Goal: Navigation & Orientation: Find specific page/section

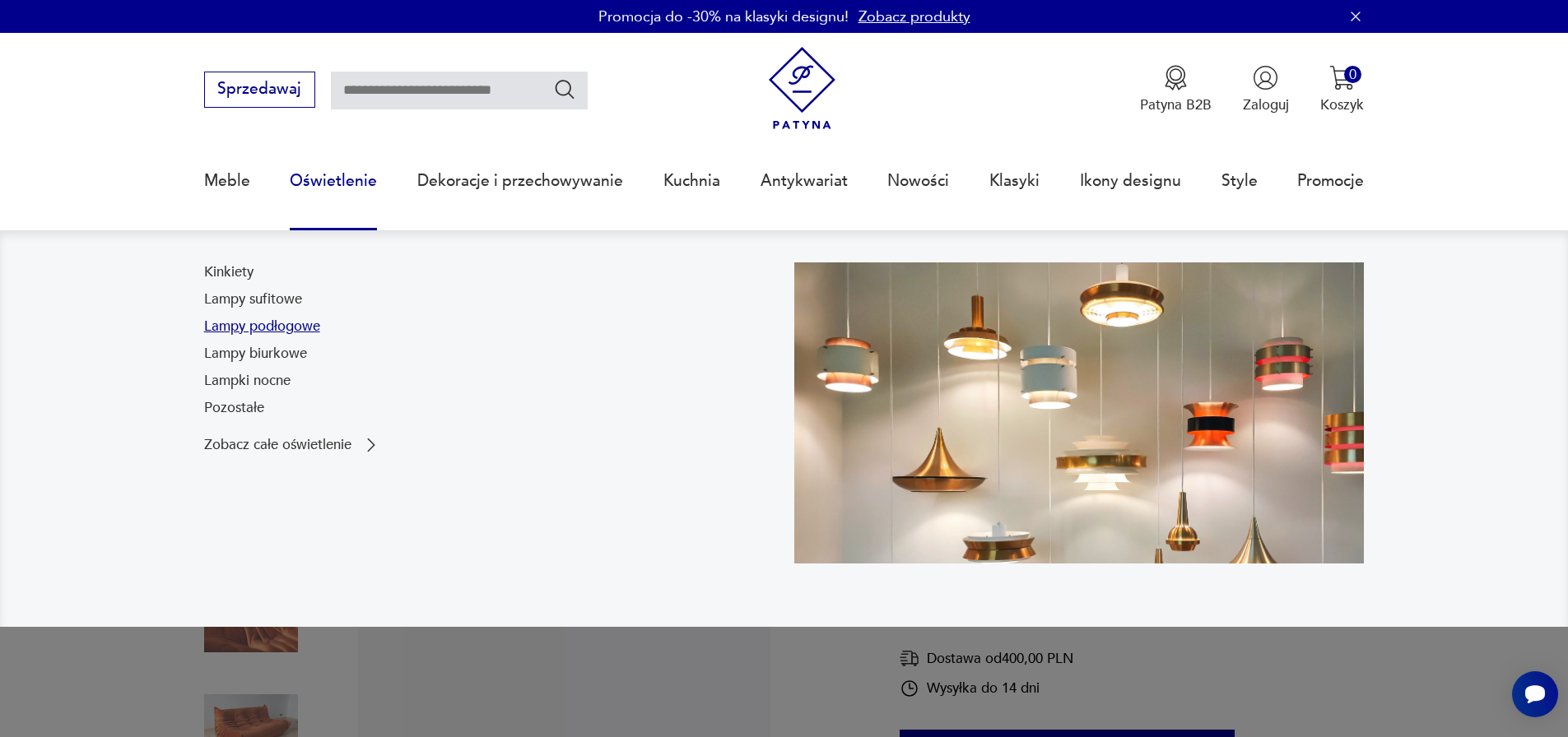
click at [244, 326] on link "Lampy podłogowe" at bounding box center [262, 326] width 116 height 20
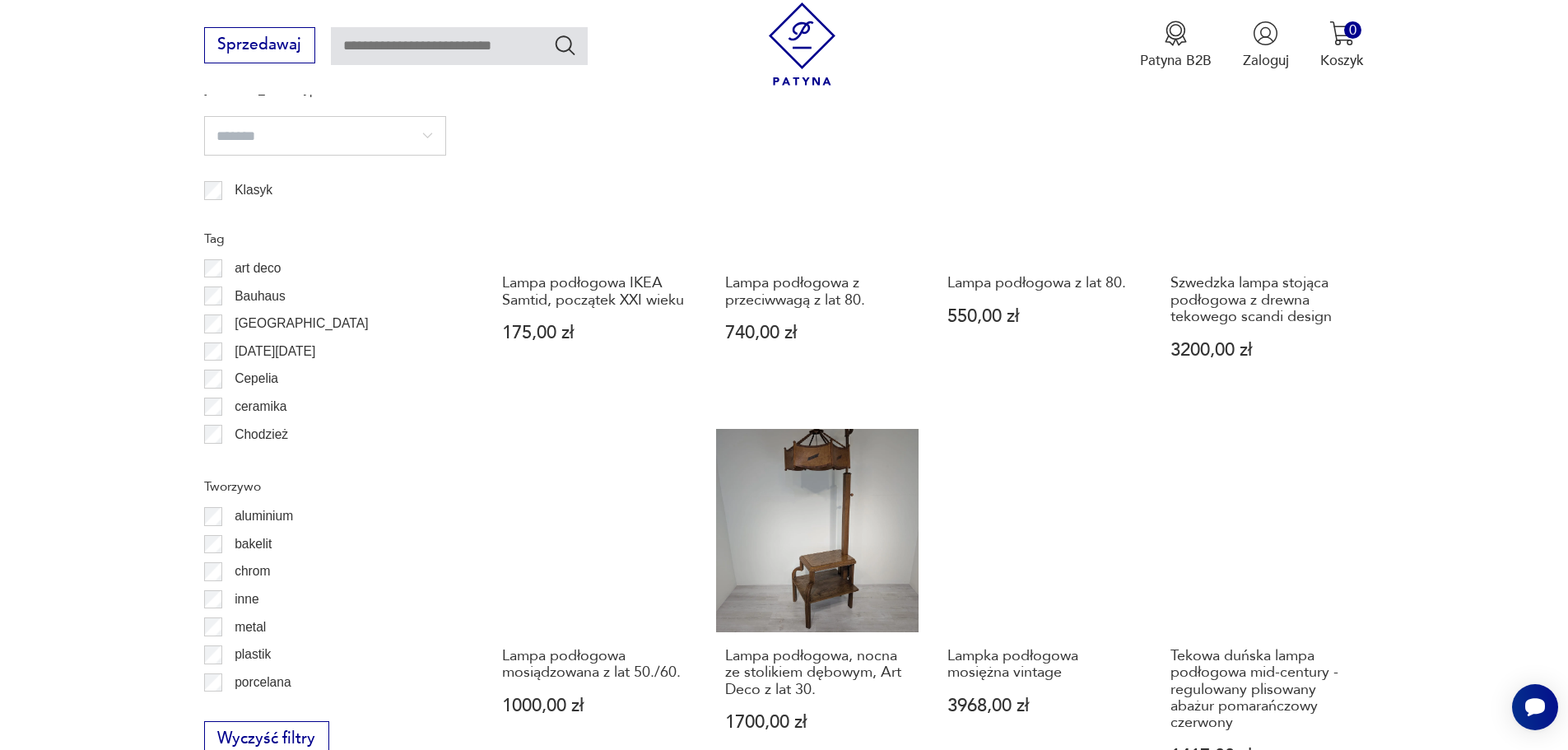
scroll to position [1727, 0]
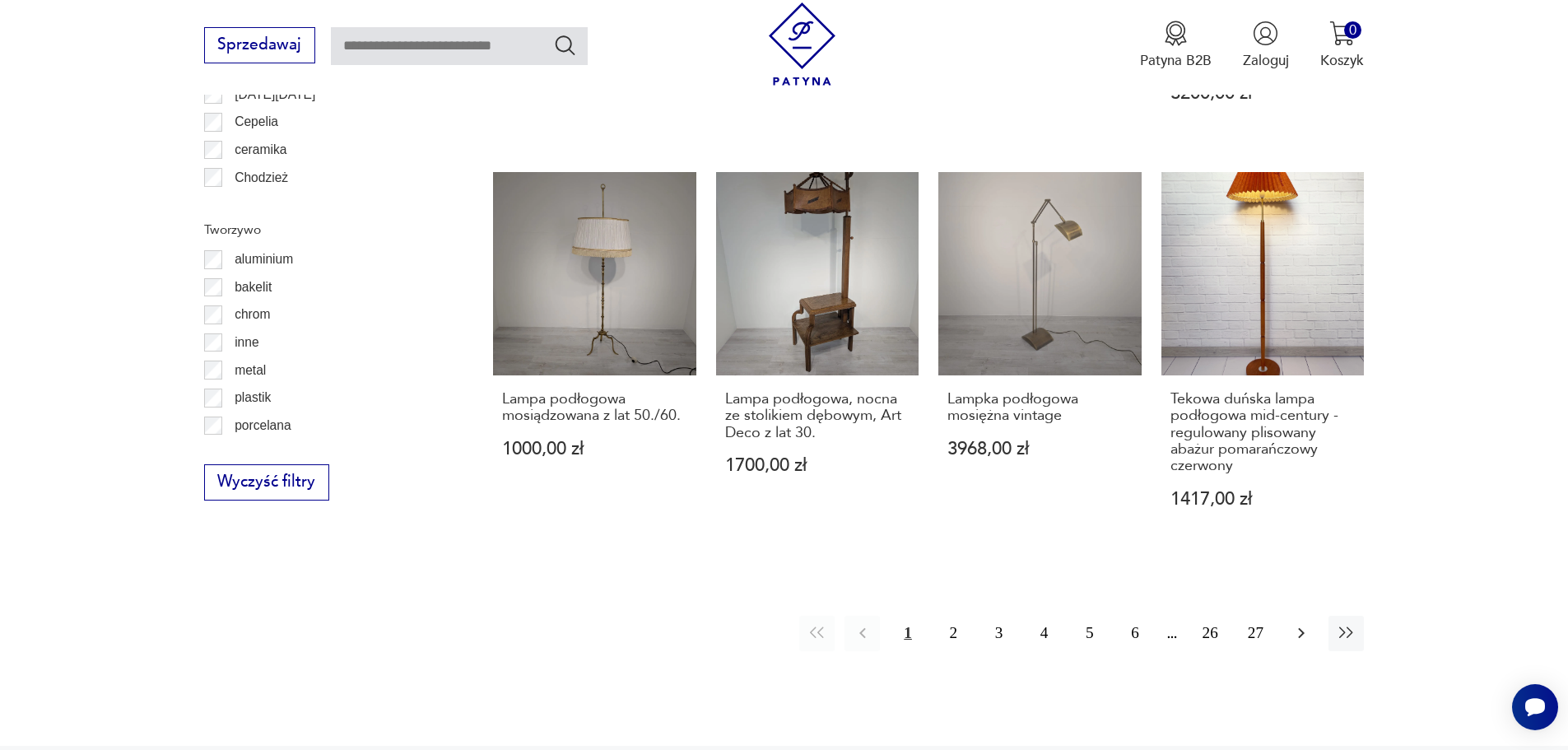
click at [1303, 637] on icon "button" at bounding box center [1302, 633] width 20 height 20
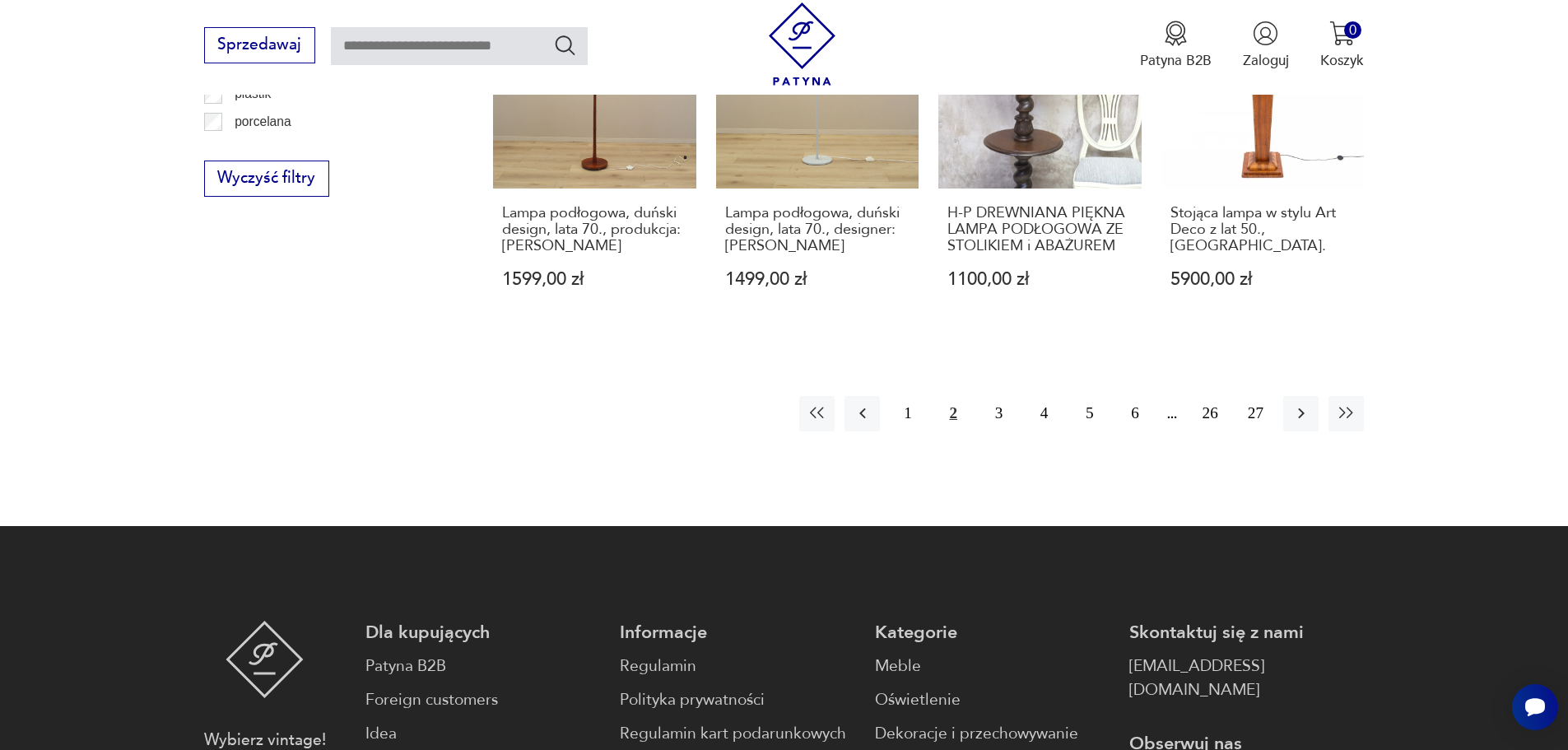
scroll to position [2054, 0]
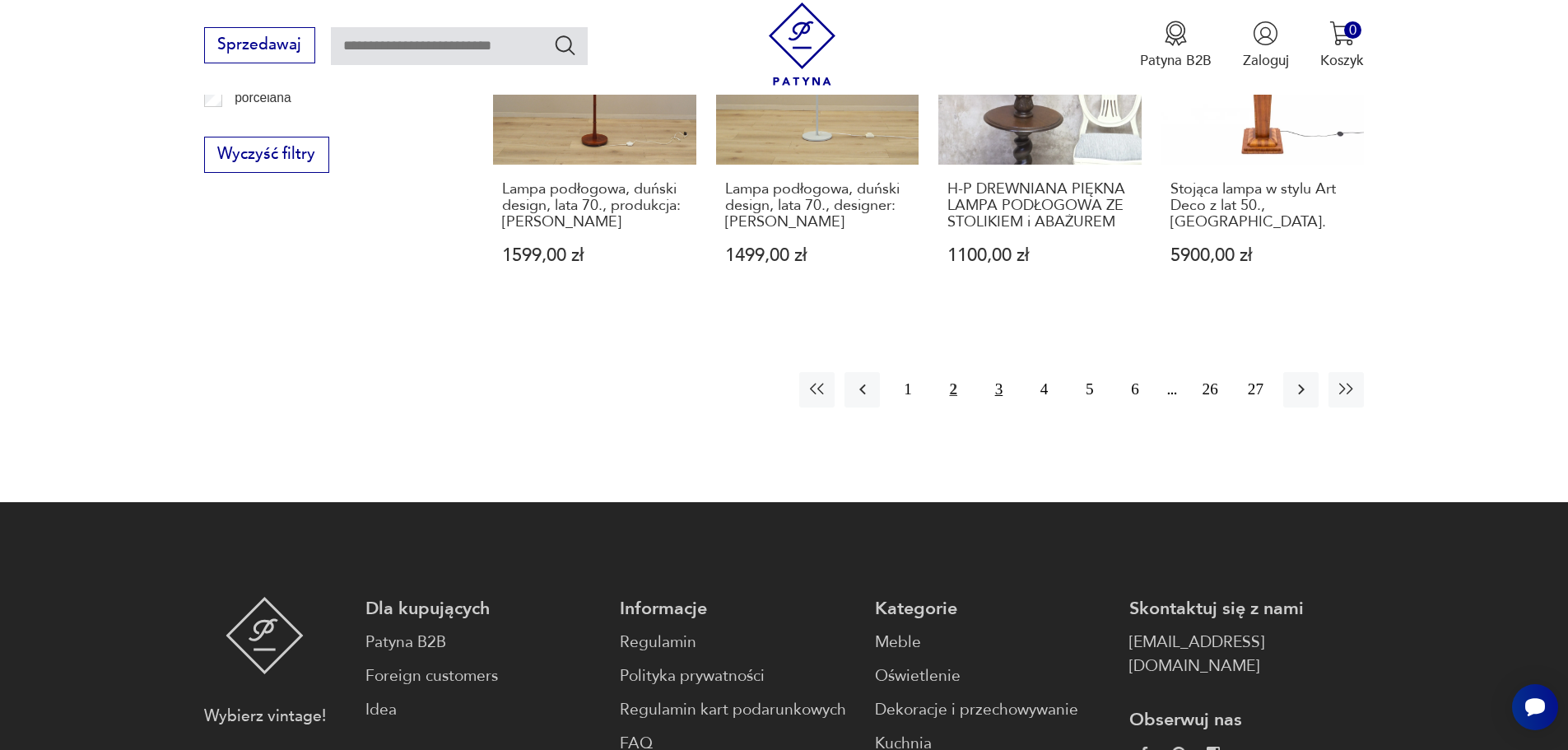
click at [997, 372] on button "3" at bounding box center [998, 389] width 36 height 36
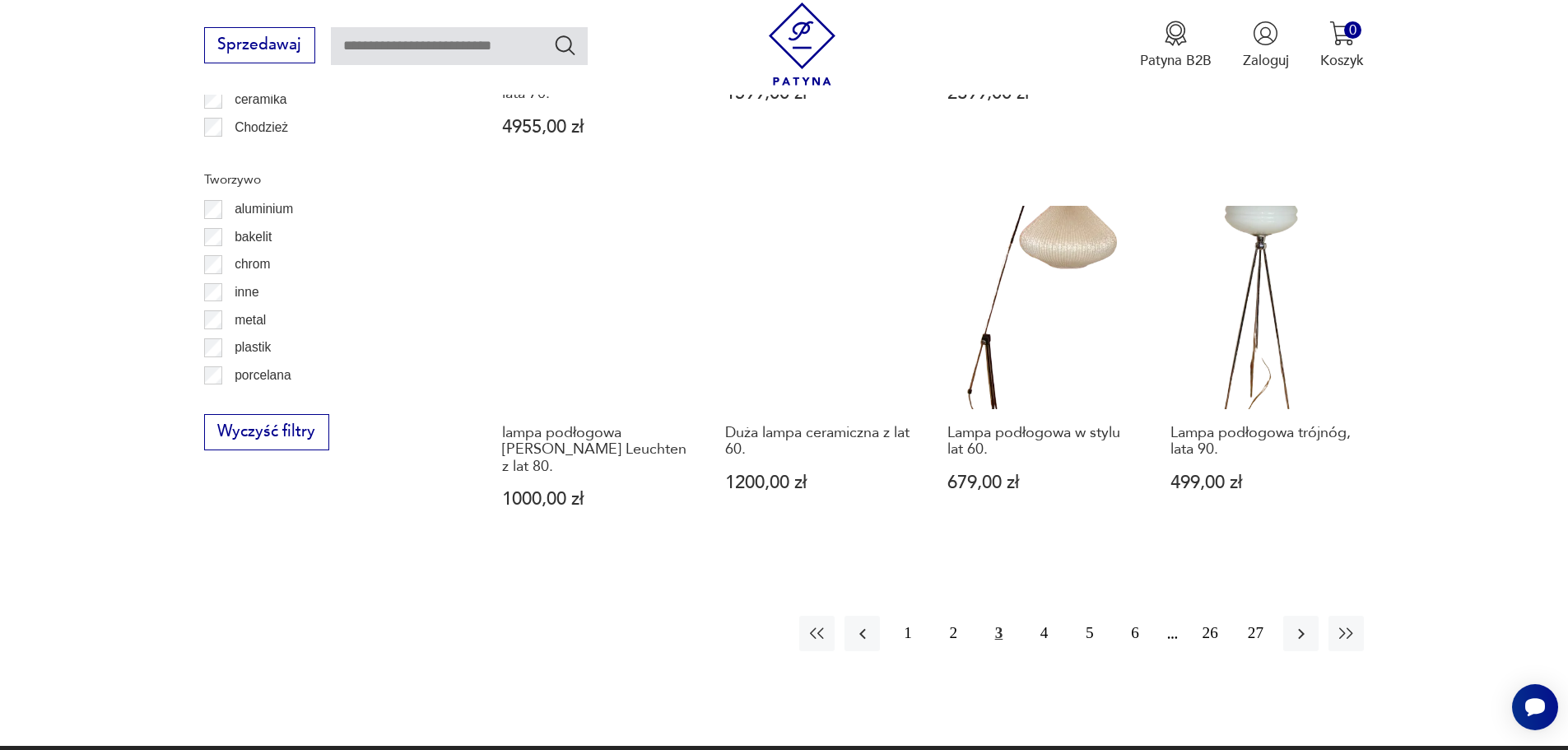
scroll to position [1807, 0]
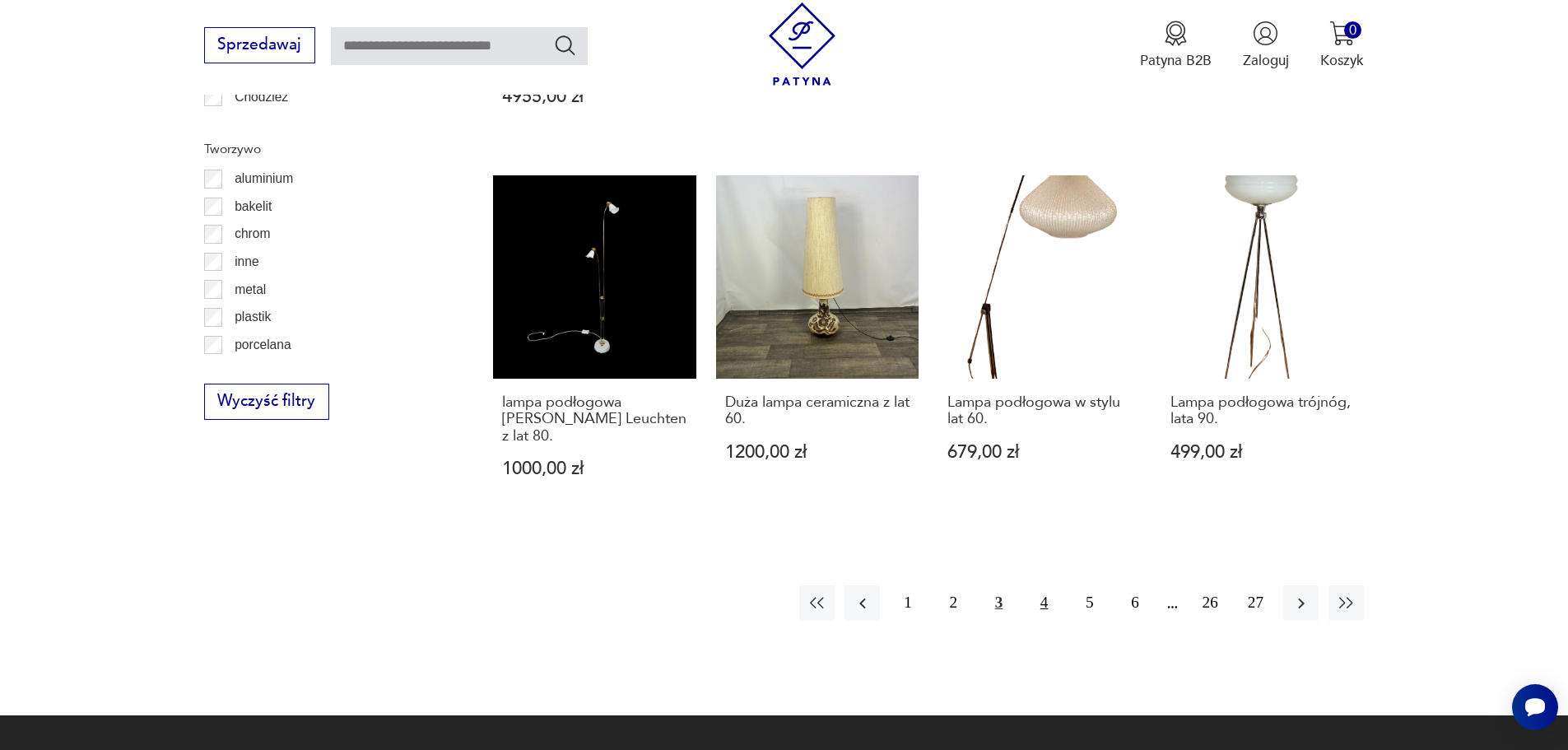
click at [1047, 585] on button "4" at bounding box center [1044, 603] width 36 height 36
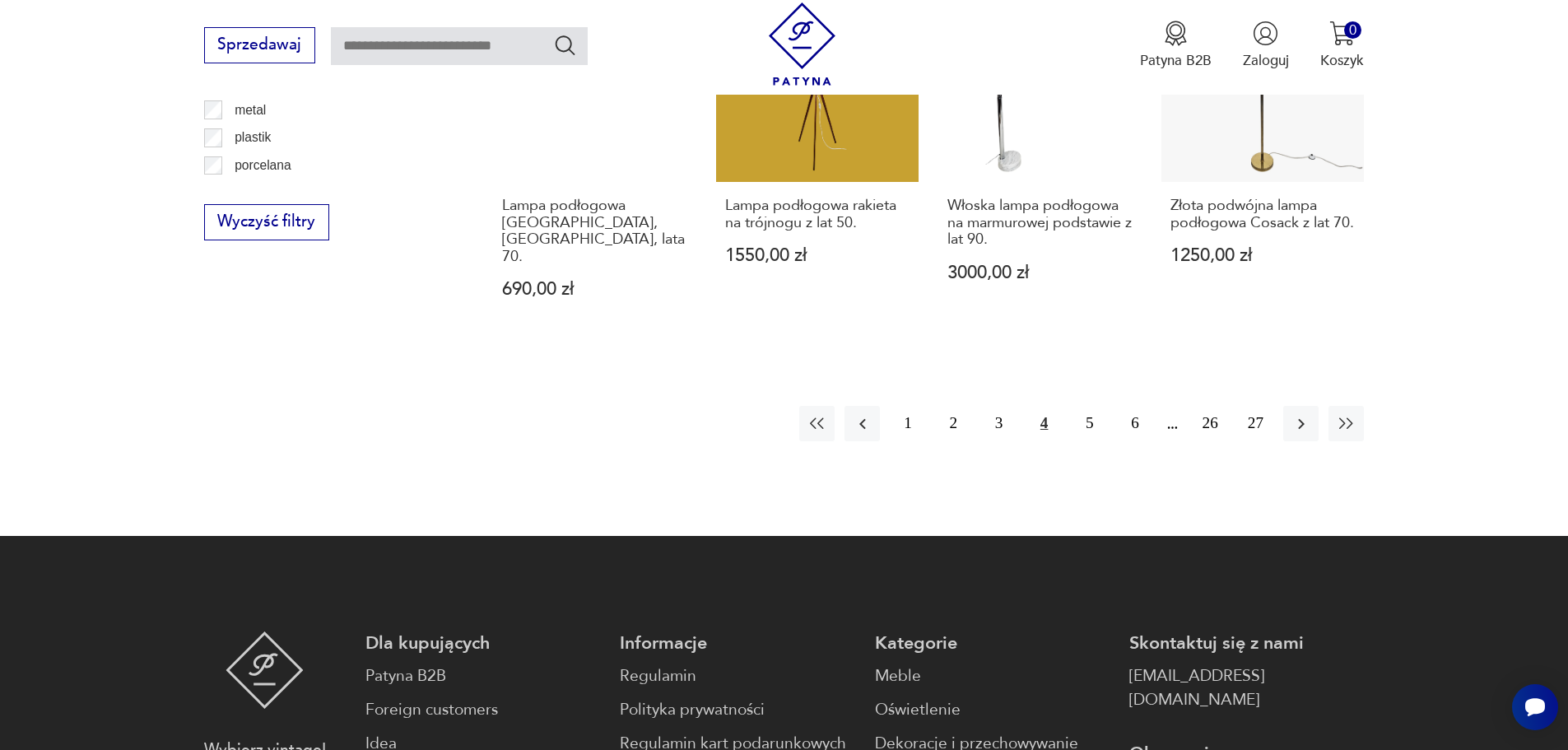
scroll to position [2054, 0]
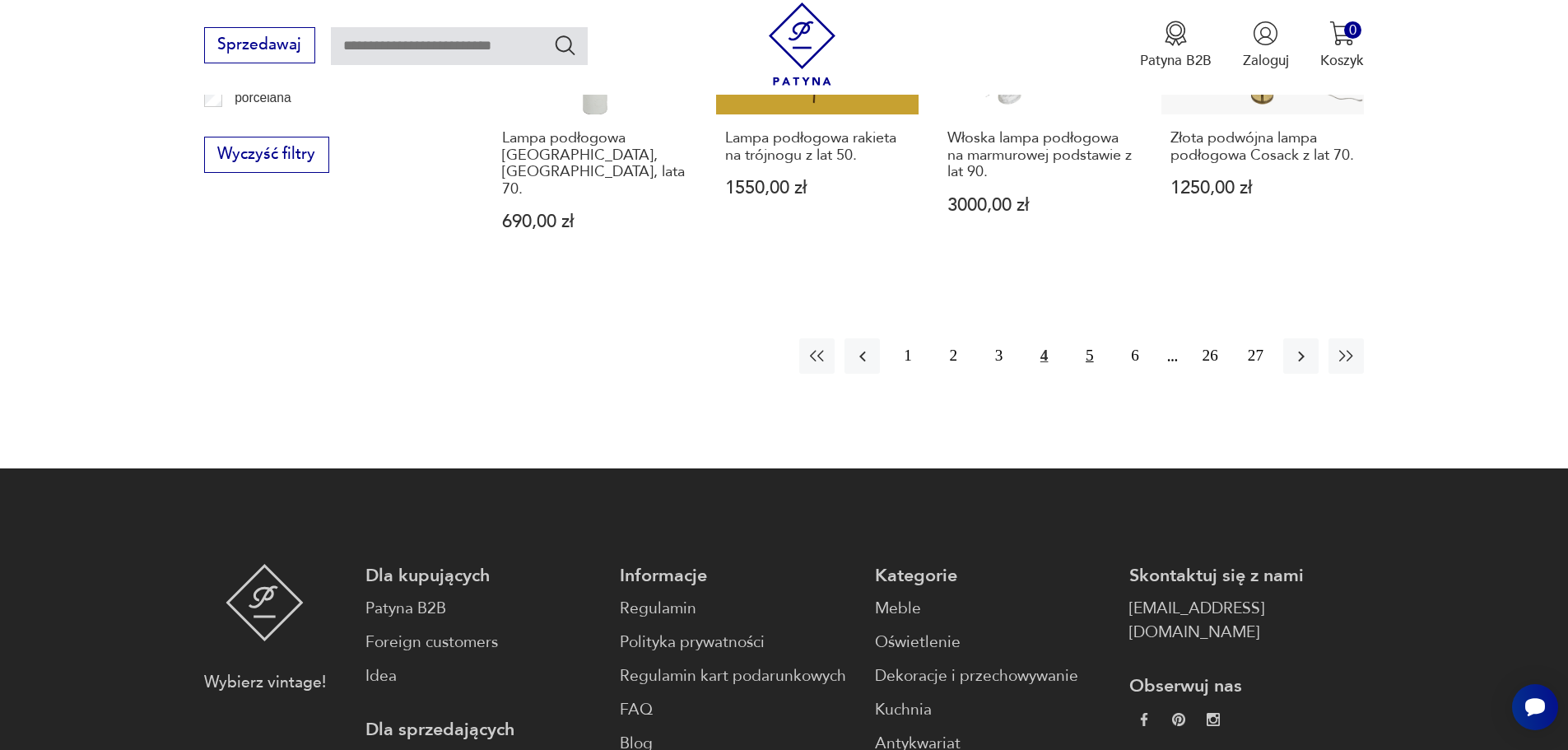
click at [1093, 345] on button "5" at bounding box center [1089, 356] width 36 height 36
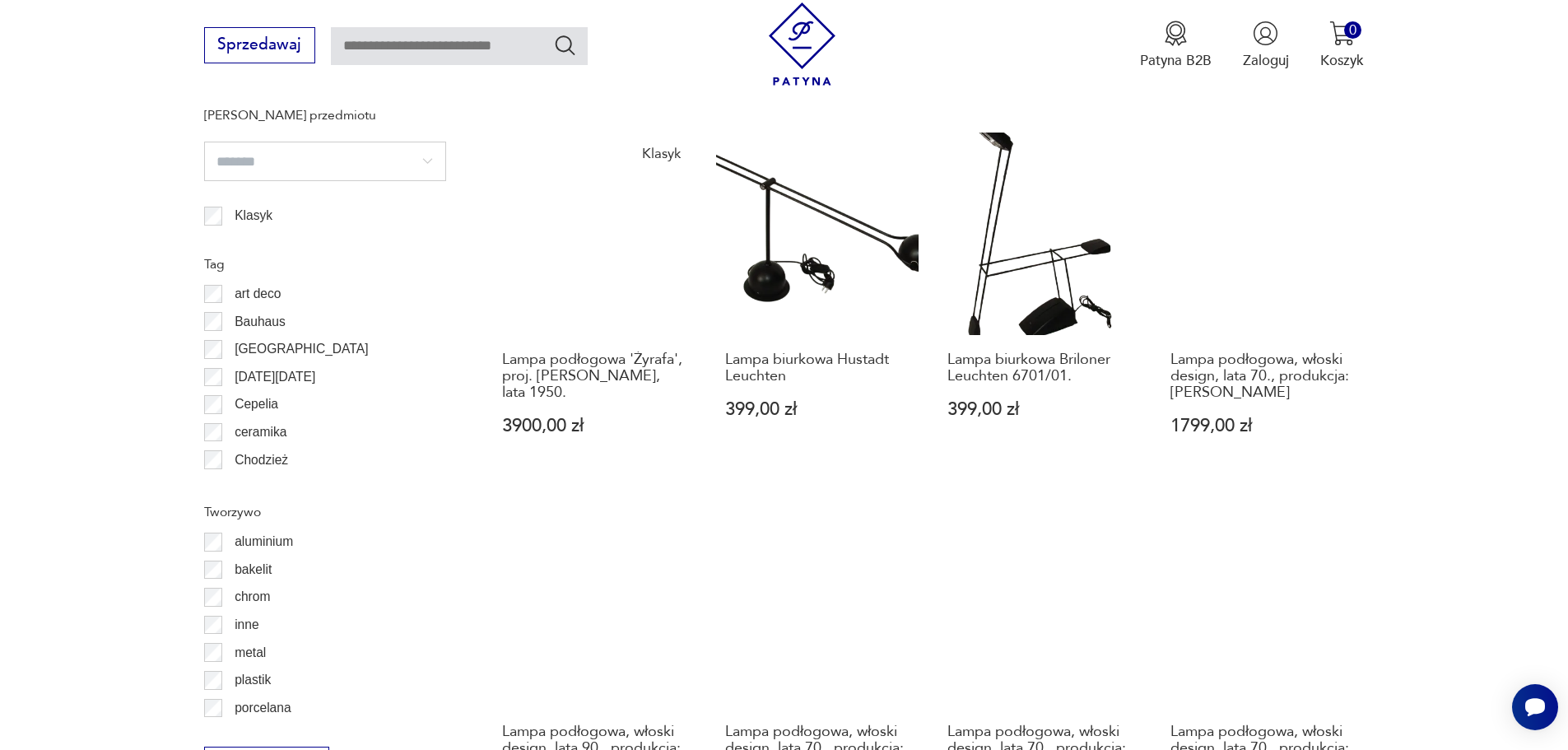
scroll to position [1725, 0]
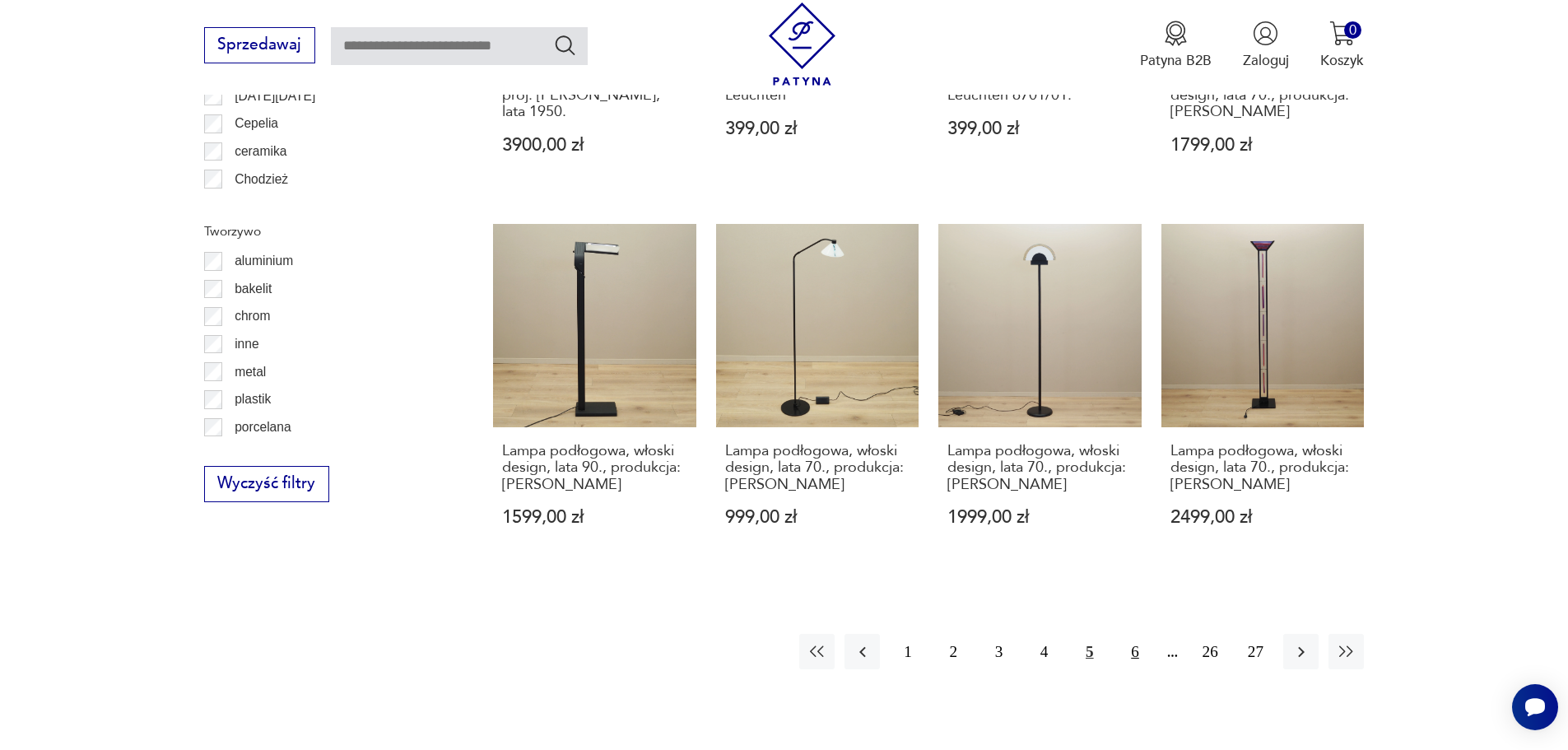
click at [1136, 634] on button "6" at bounding box center [1135, 652] width 36 height 36
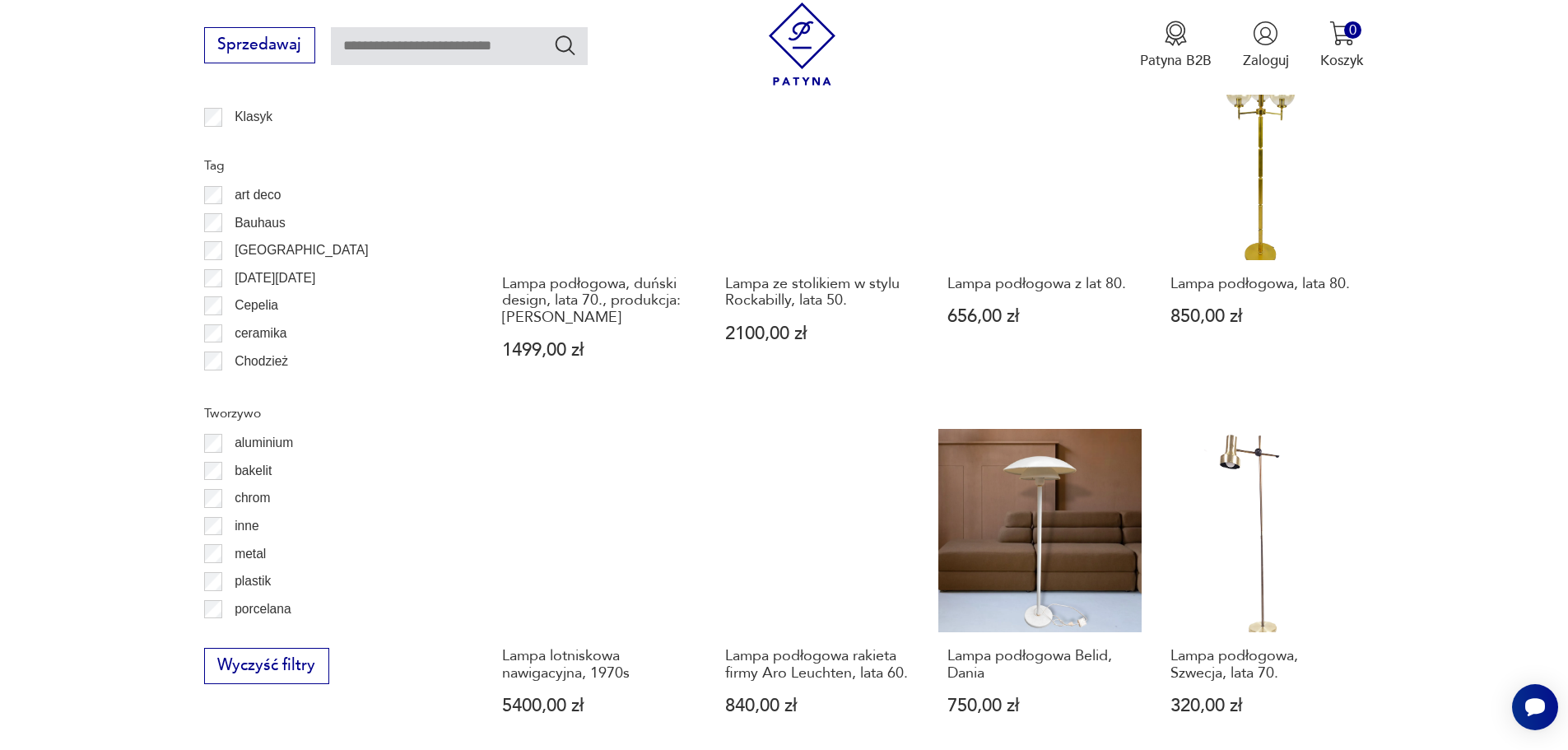
scroll to position [1807, 0]
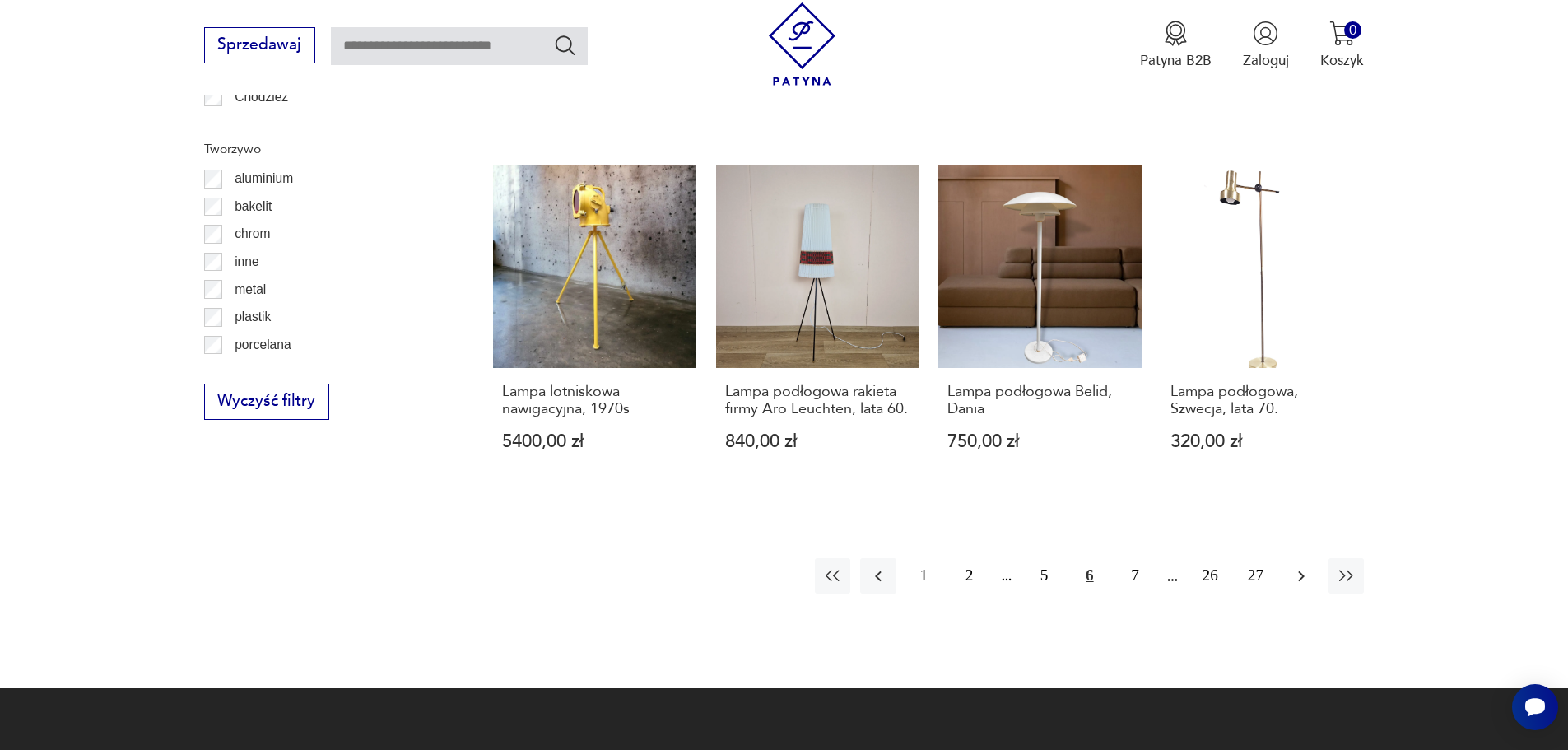
click at [1304, 577] on icon "button" at bounding box center [1302, 576] width 20 height 20
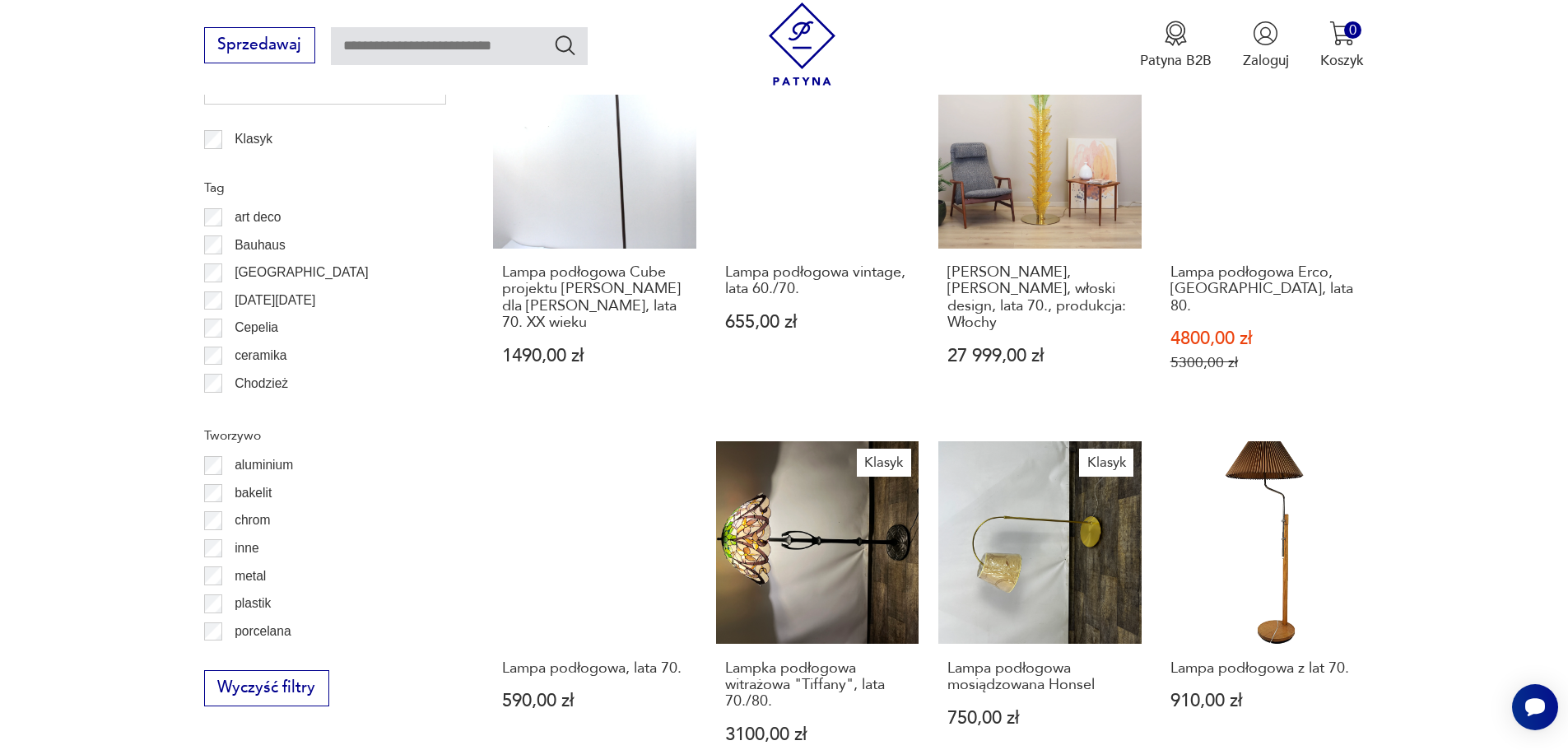
scroll to position [1725, 0]
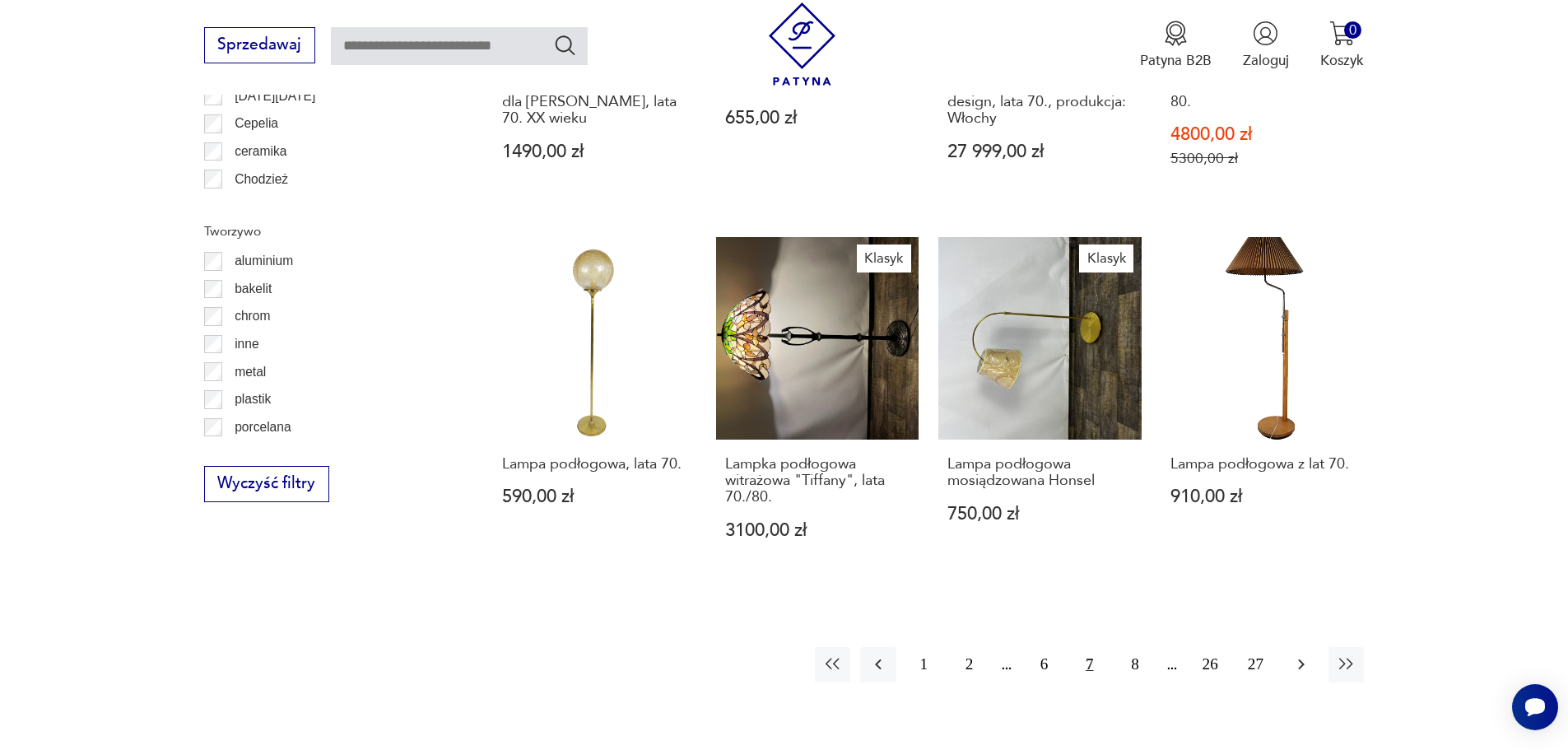
click at [1298, 655] on icon "button" at bounding box center [1302, 665] width 20 height 20
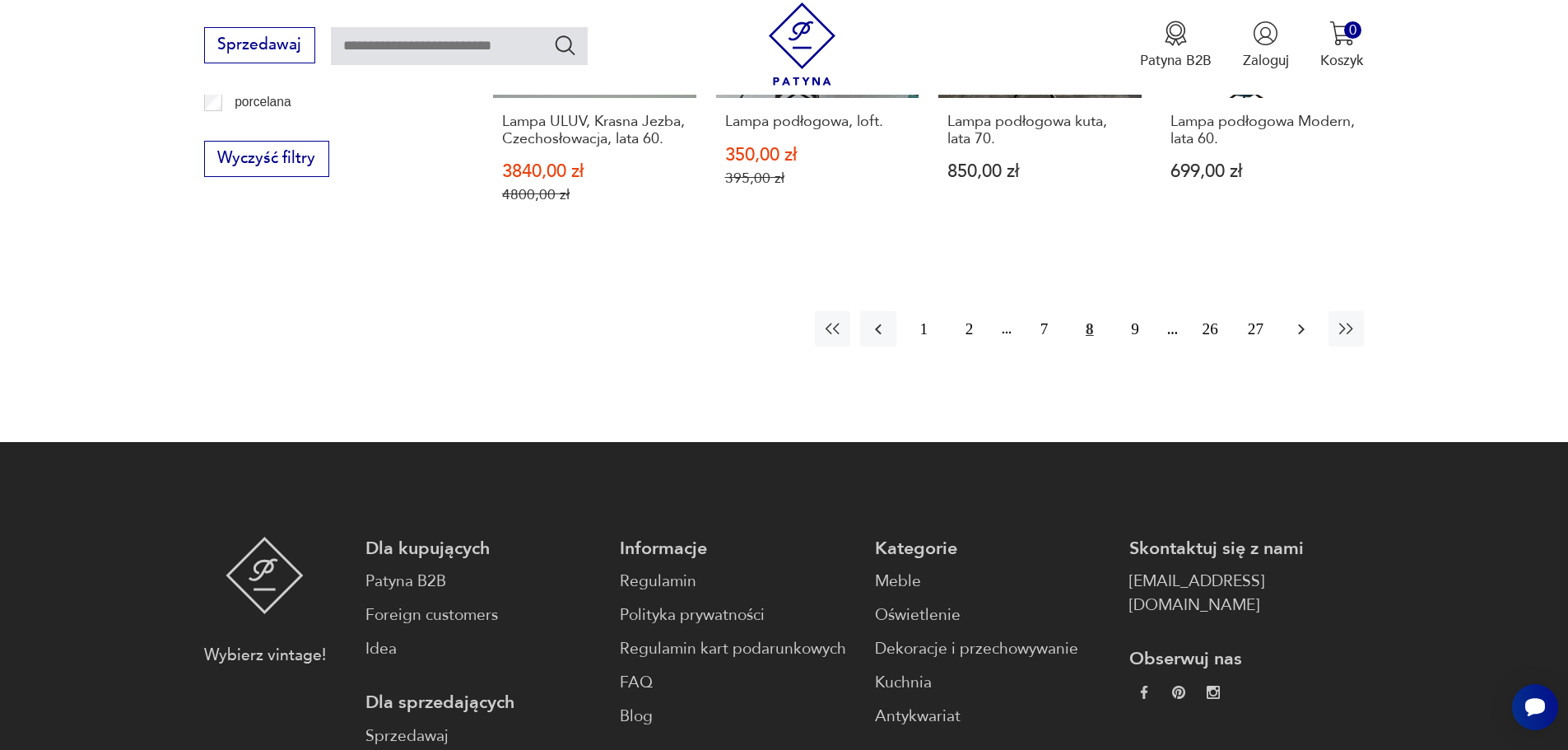
scroll to position [2054, 0]
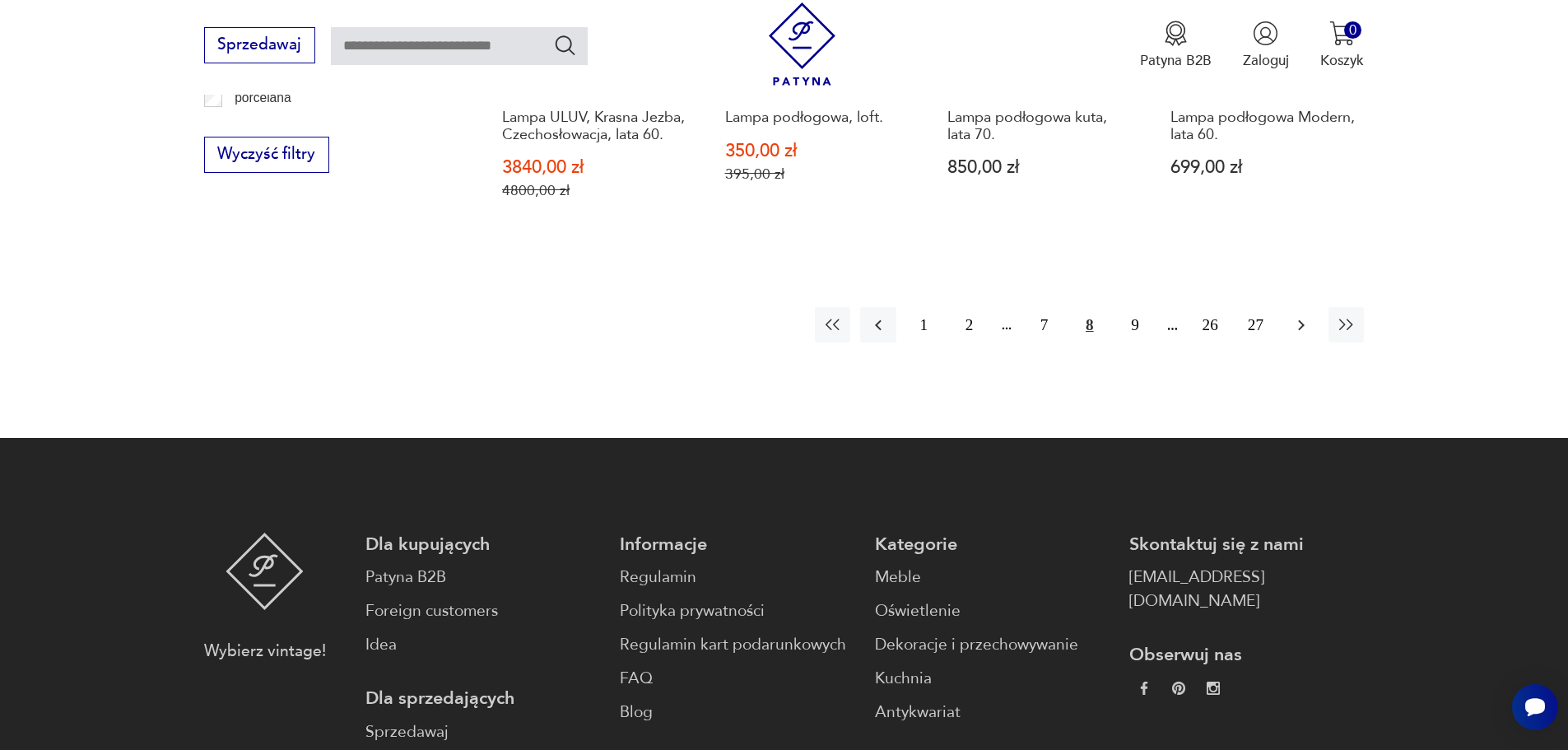
click at [1305, 331] on icon "button" at bounding box center [1302, 325] width 20 height 20
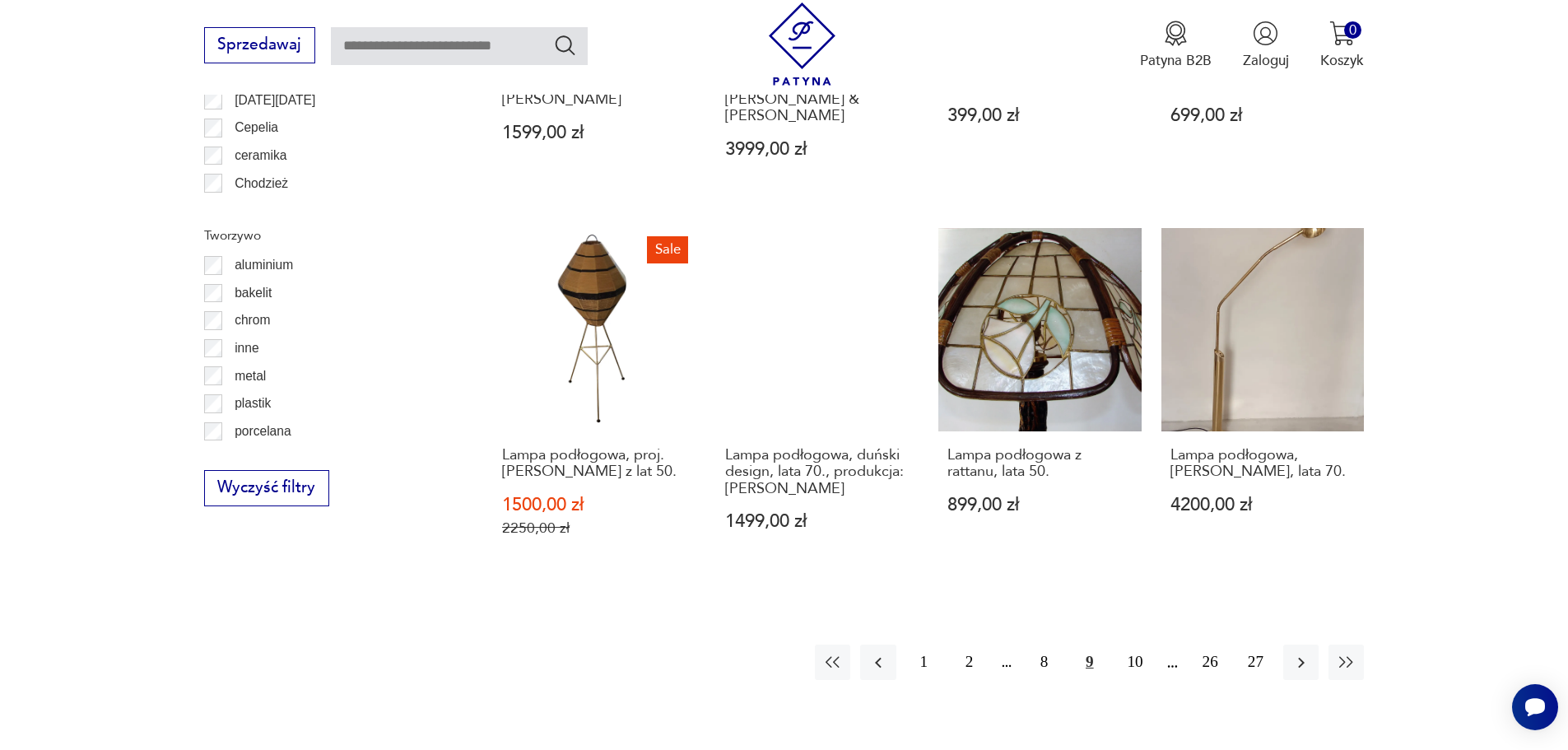
scroll to position [2054, 0]
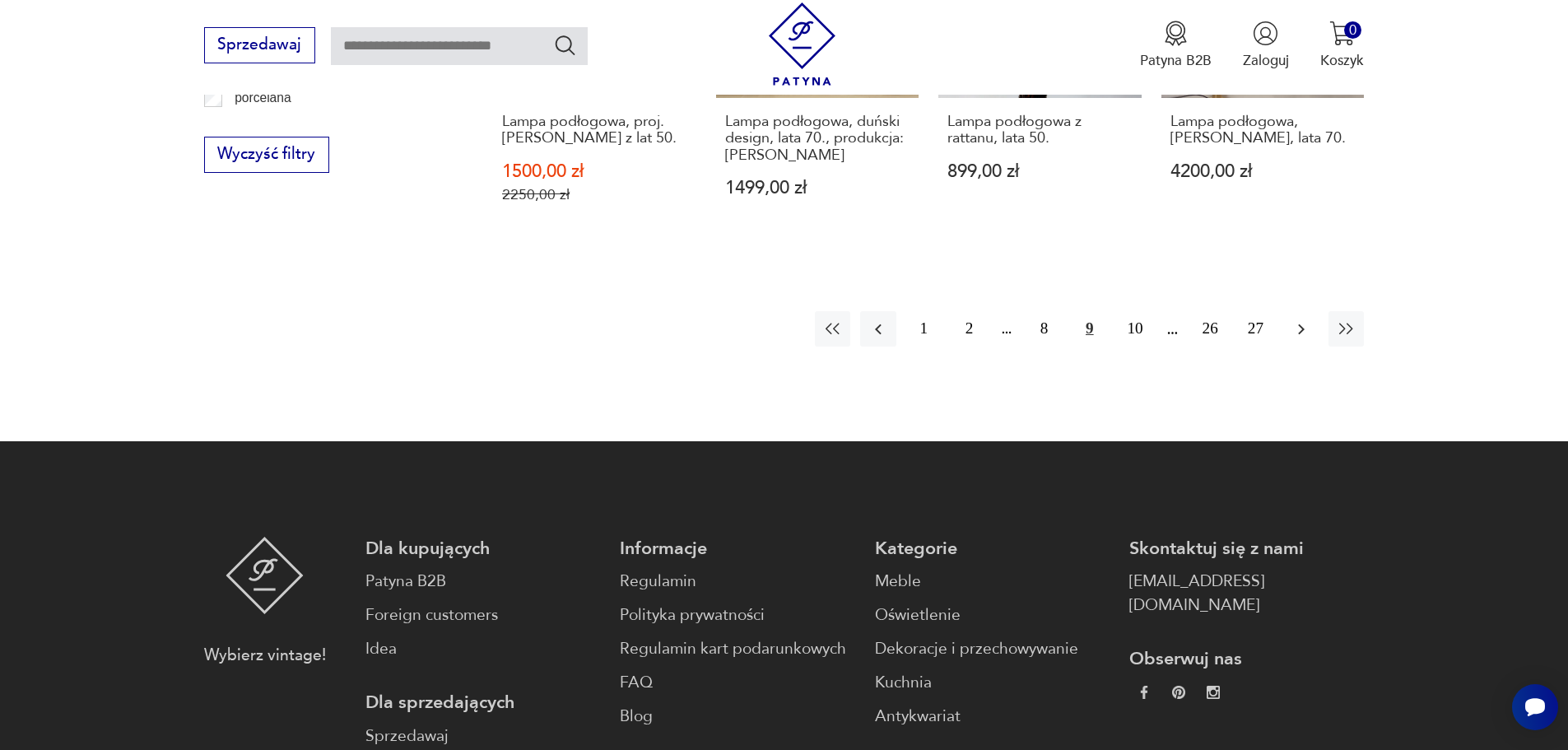
click at [1292, 319] on icon "button" at bounding box center [1302, 329] width 20 height 20
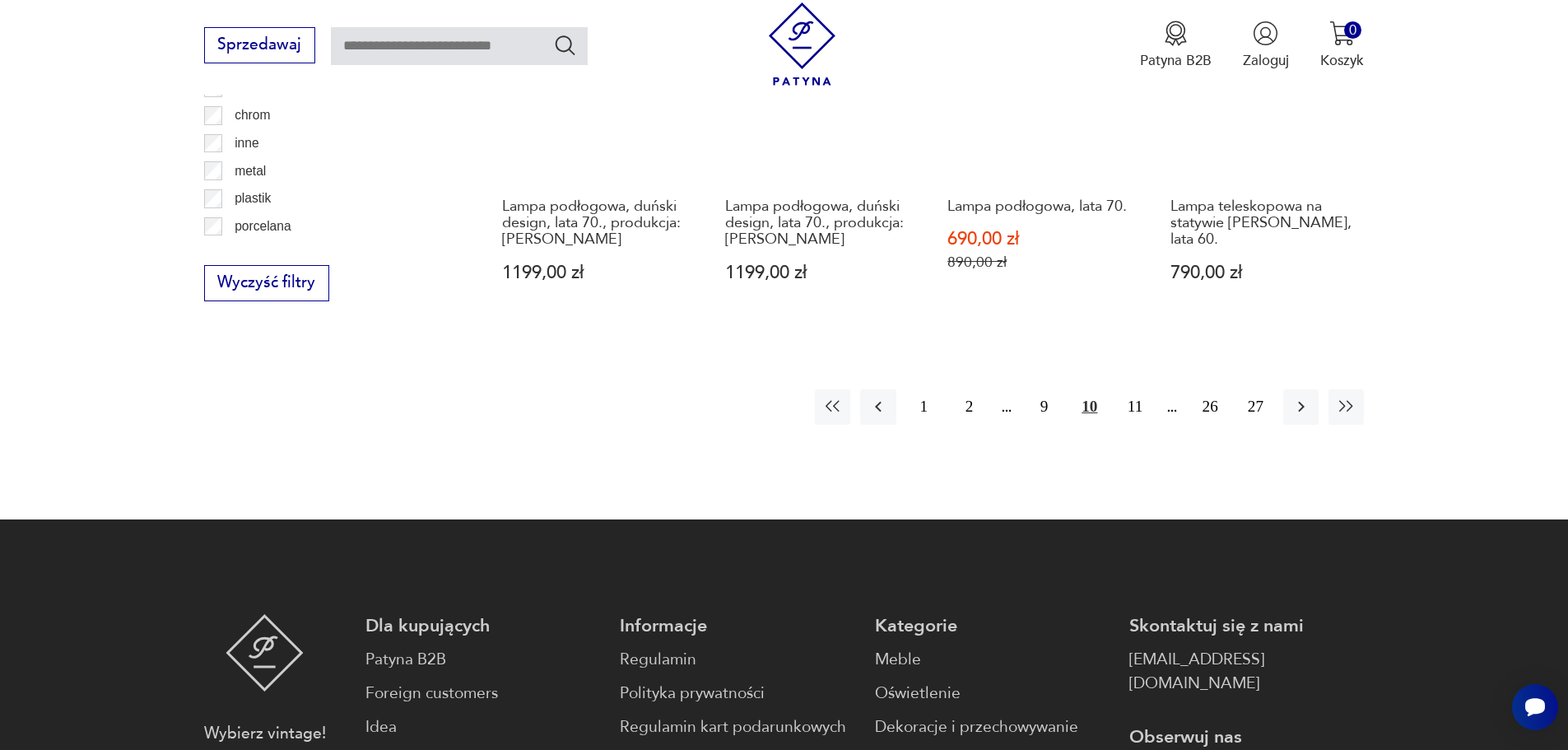
scroll to position [1971, 0]
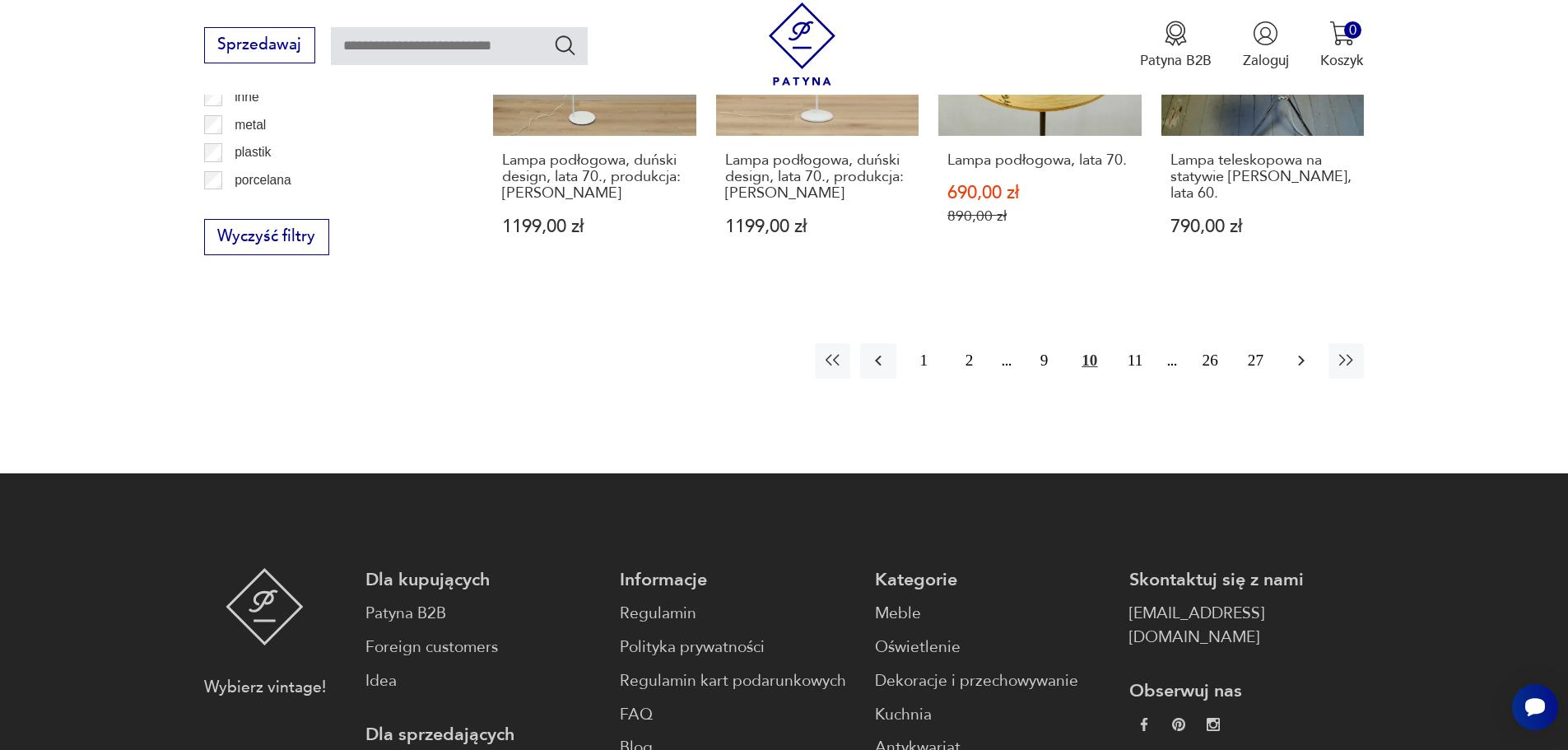
click at [1301, 368] on icon "button" at bounding box center [1302, 361] width 20 height 20
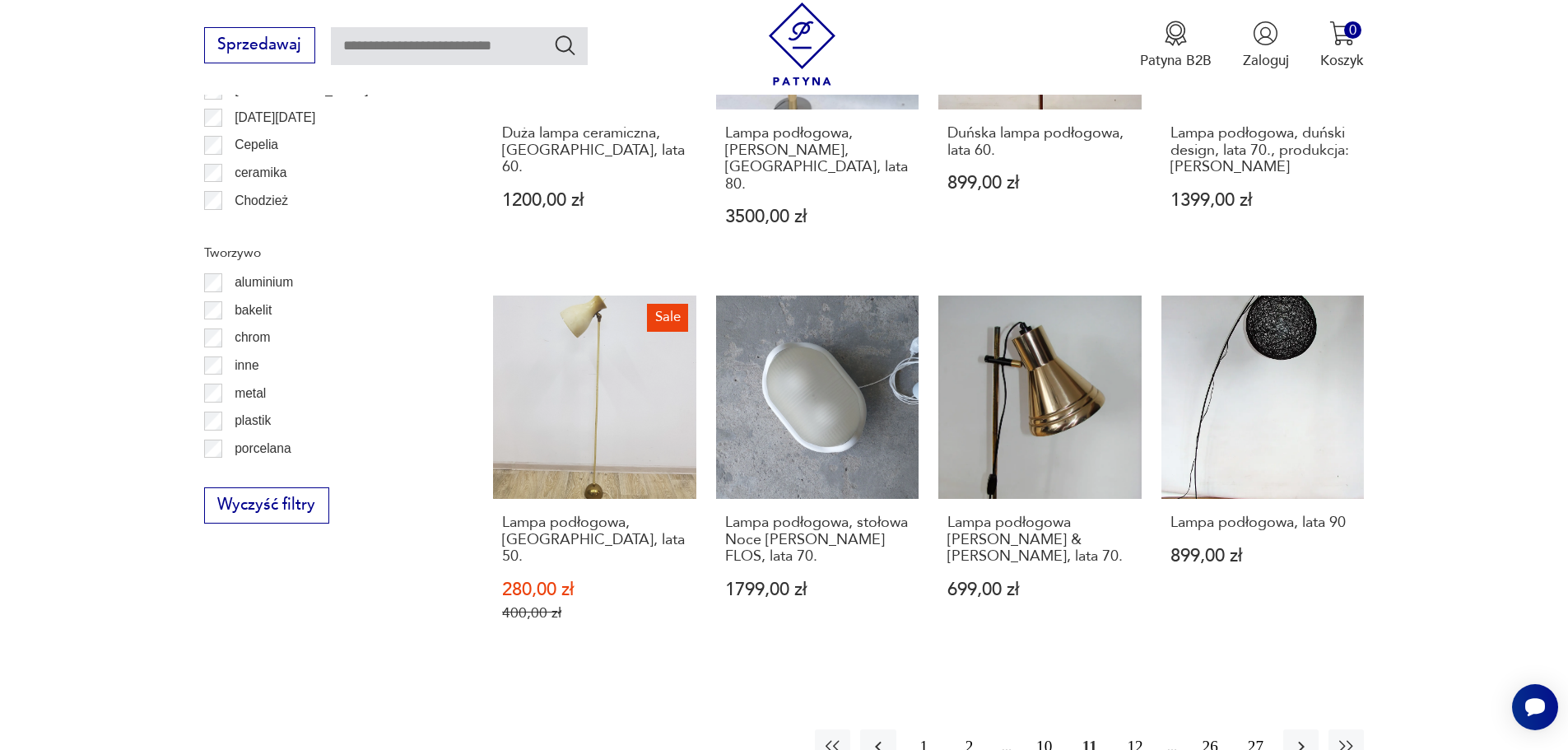
scroll to position [1725, 0]
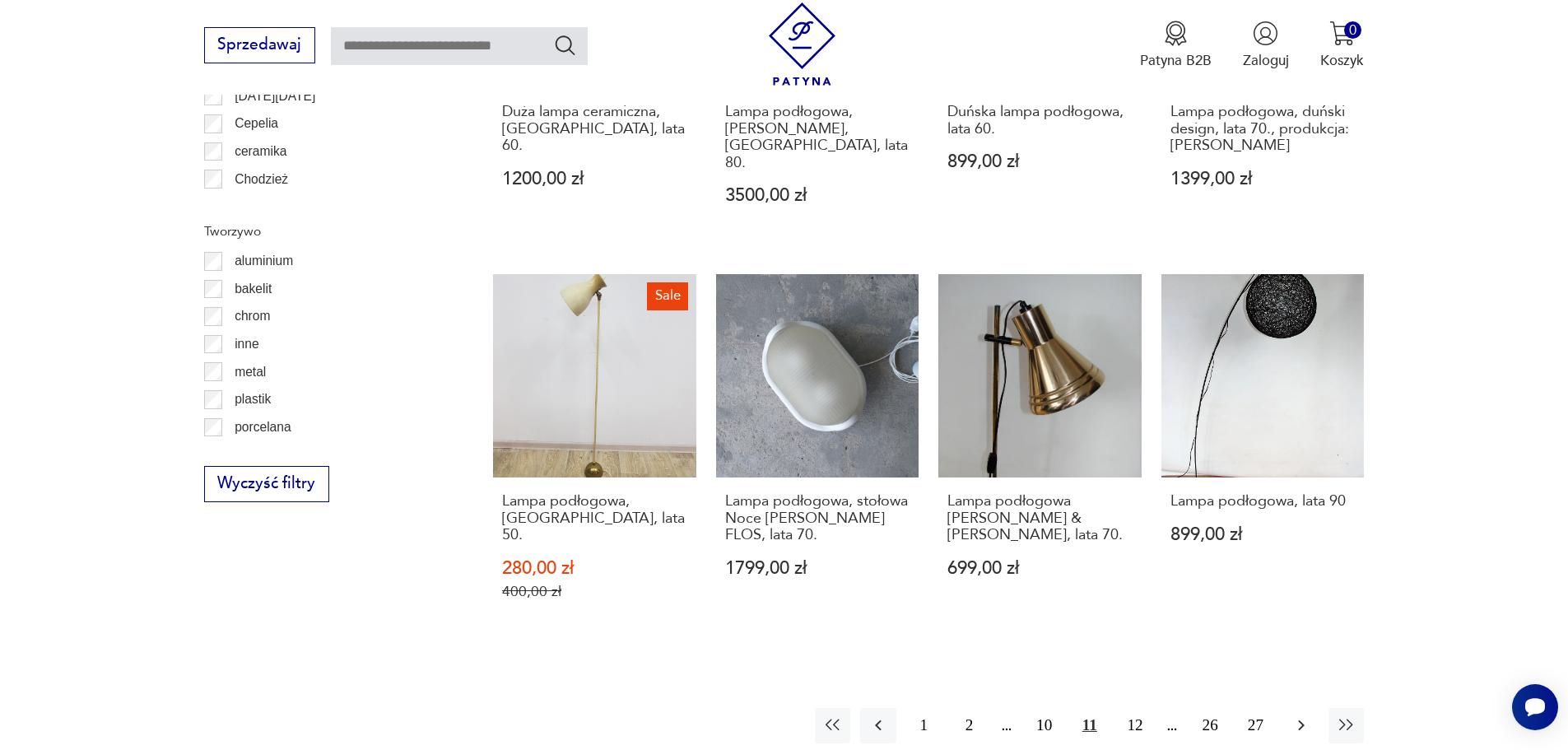
click at [1297, 715] on icon "button" at bounding box center [1302, 725] width 20 height 20
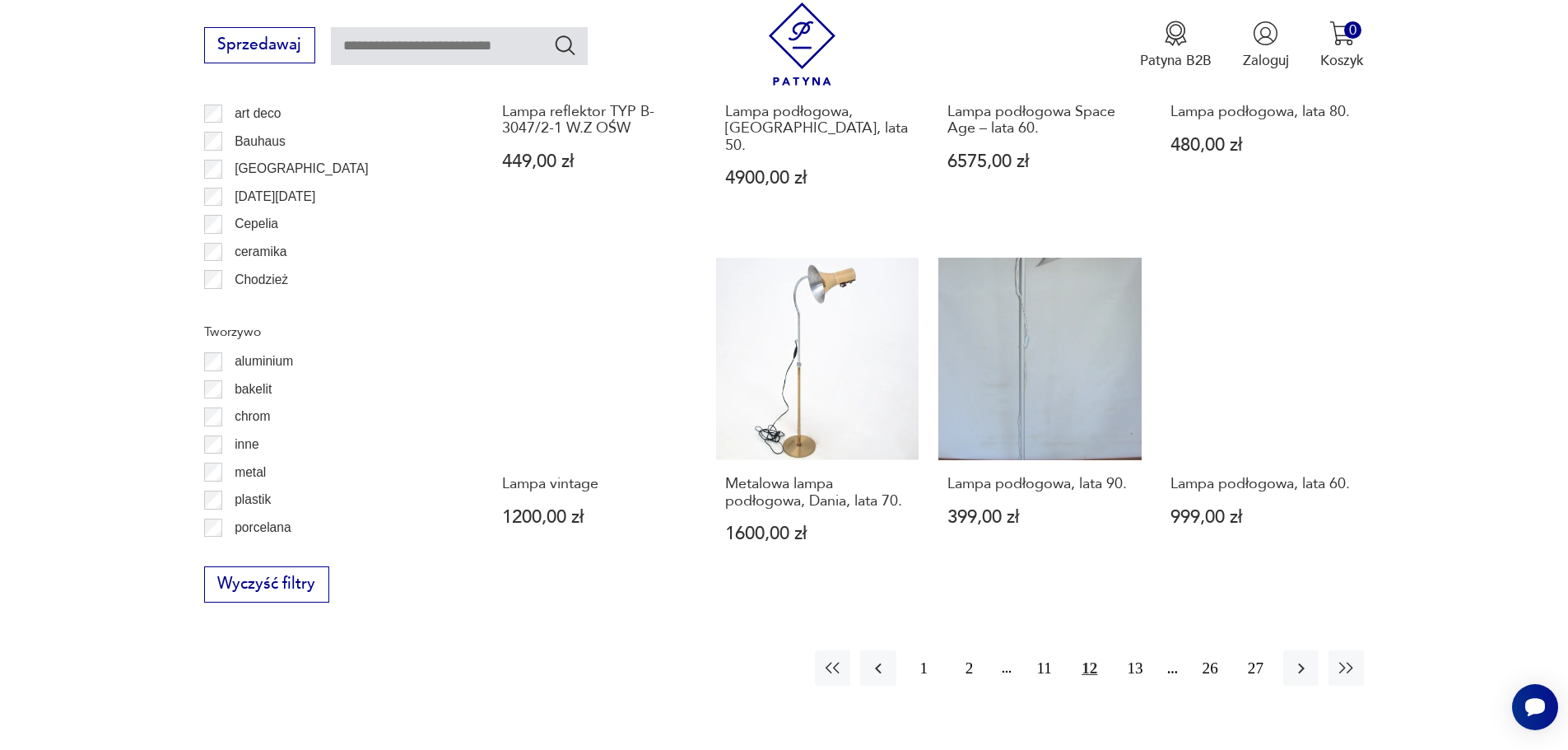
scroll to position [1642, 0]
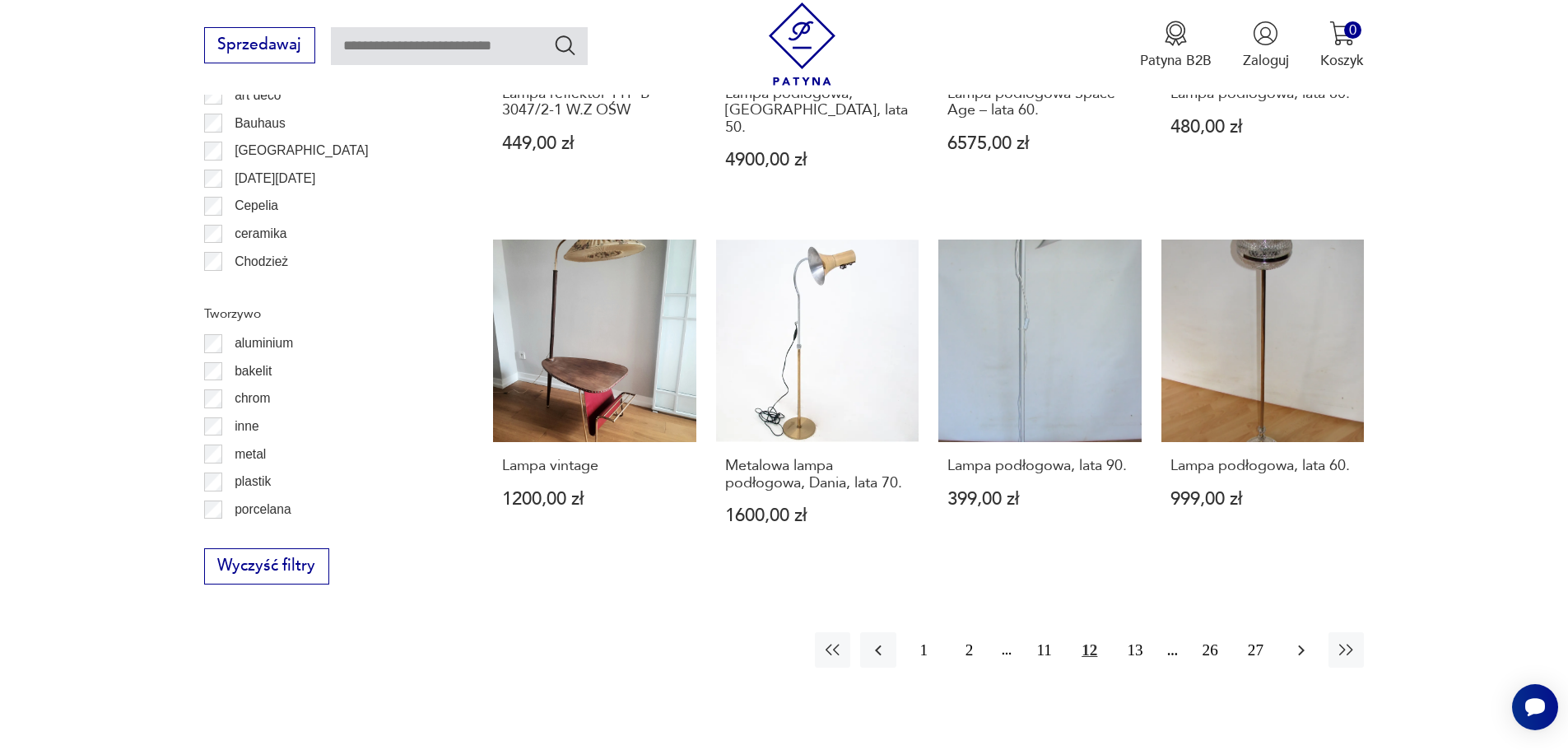
click at [1303, 645] on icon "button" at bounding box center [1302, 650] width 7 height 11
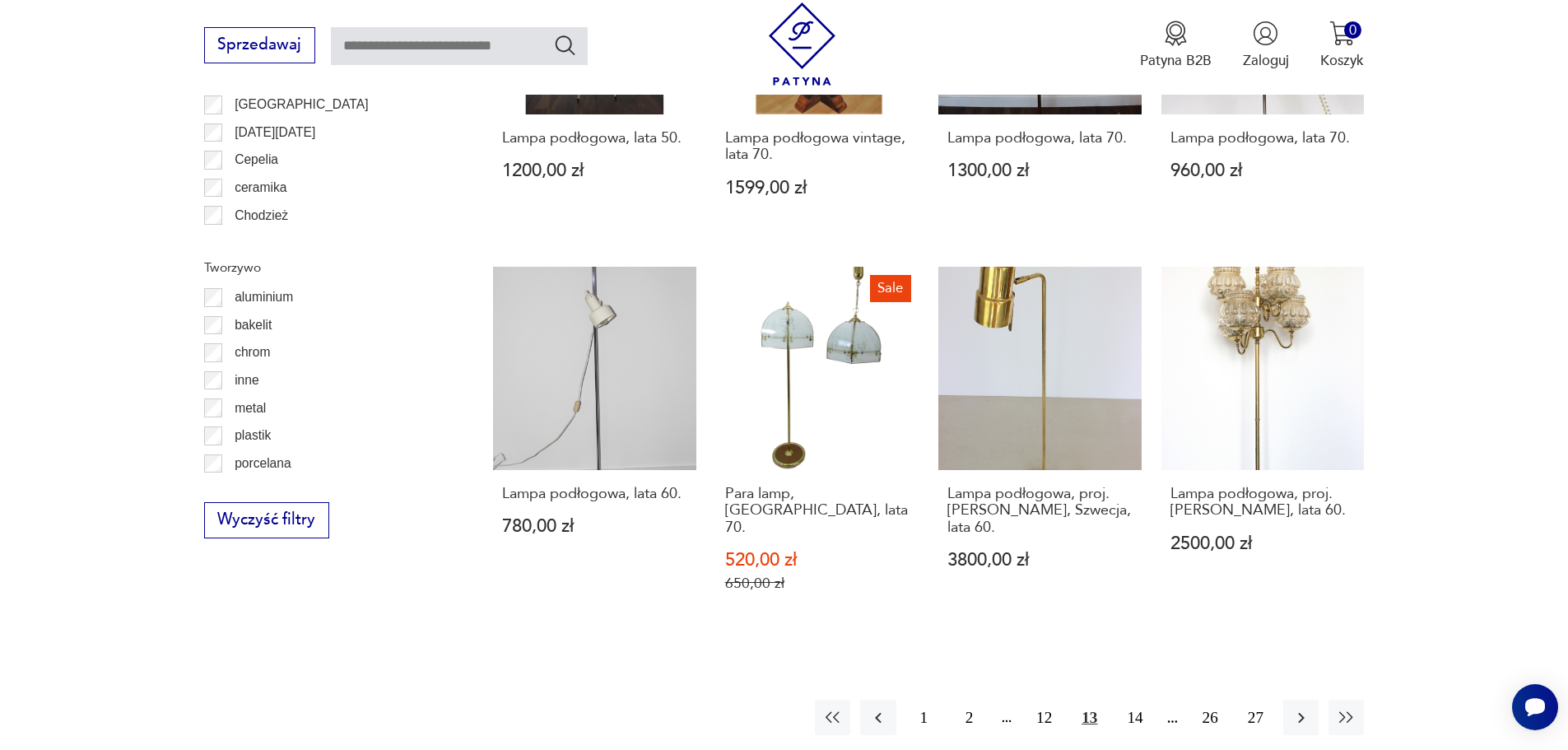
scroll to position [1725, 0]
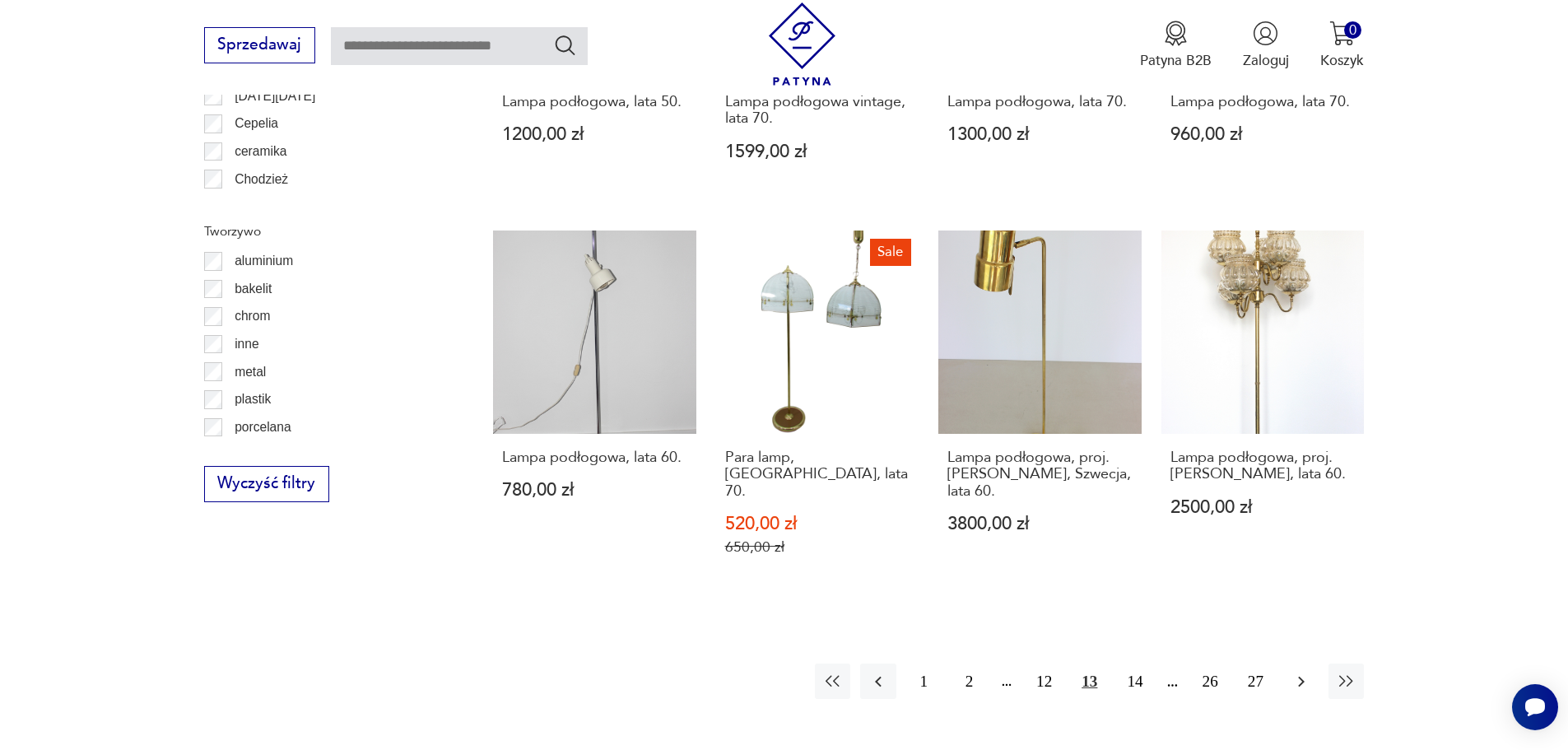
click at [1303, 672] on icon "button" at bounding box center [1302, 682] width 20 height 20
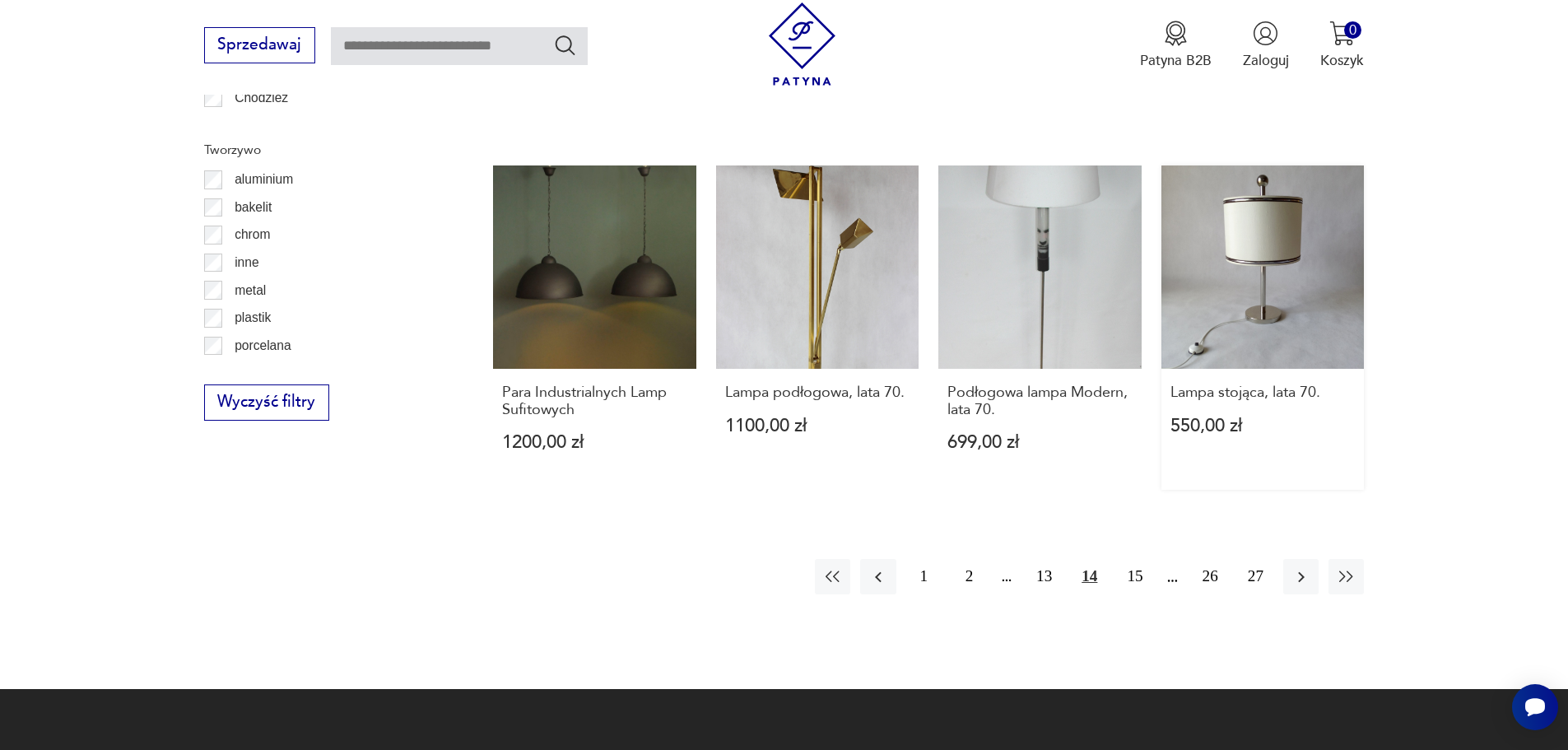
scroll to position [1807, 0]
click at [1303, 571] on icon "button" at bounding box center [1302, 576] width 7 height 11
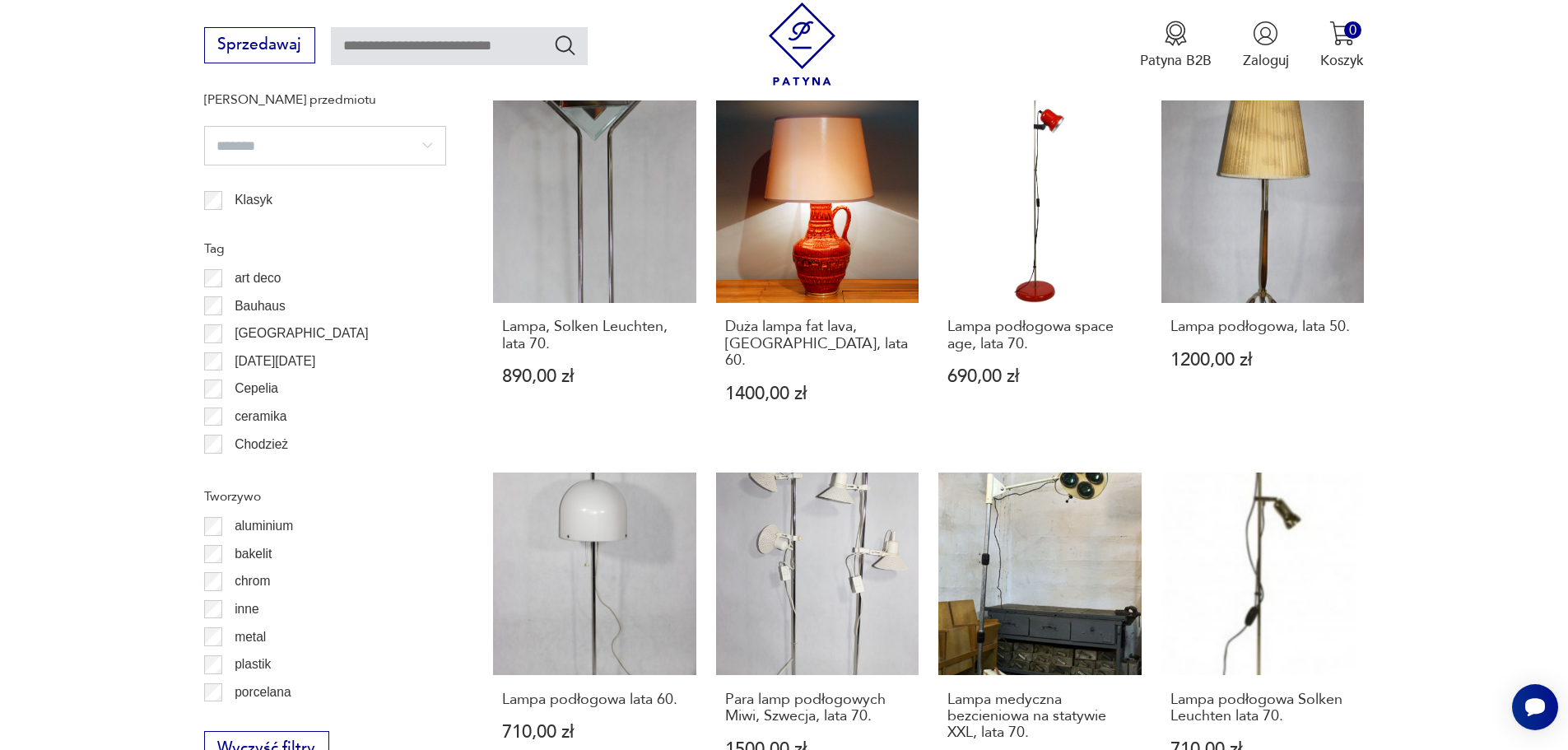
scroll to position [1725, 0]
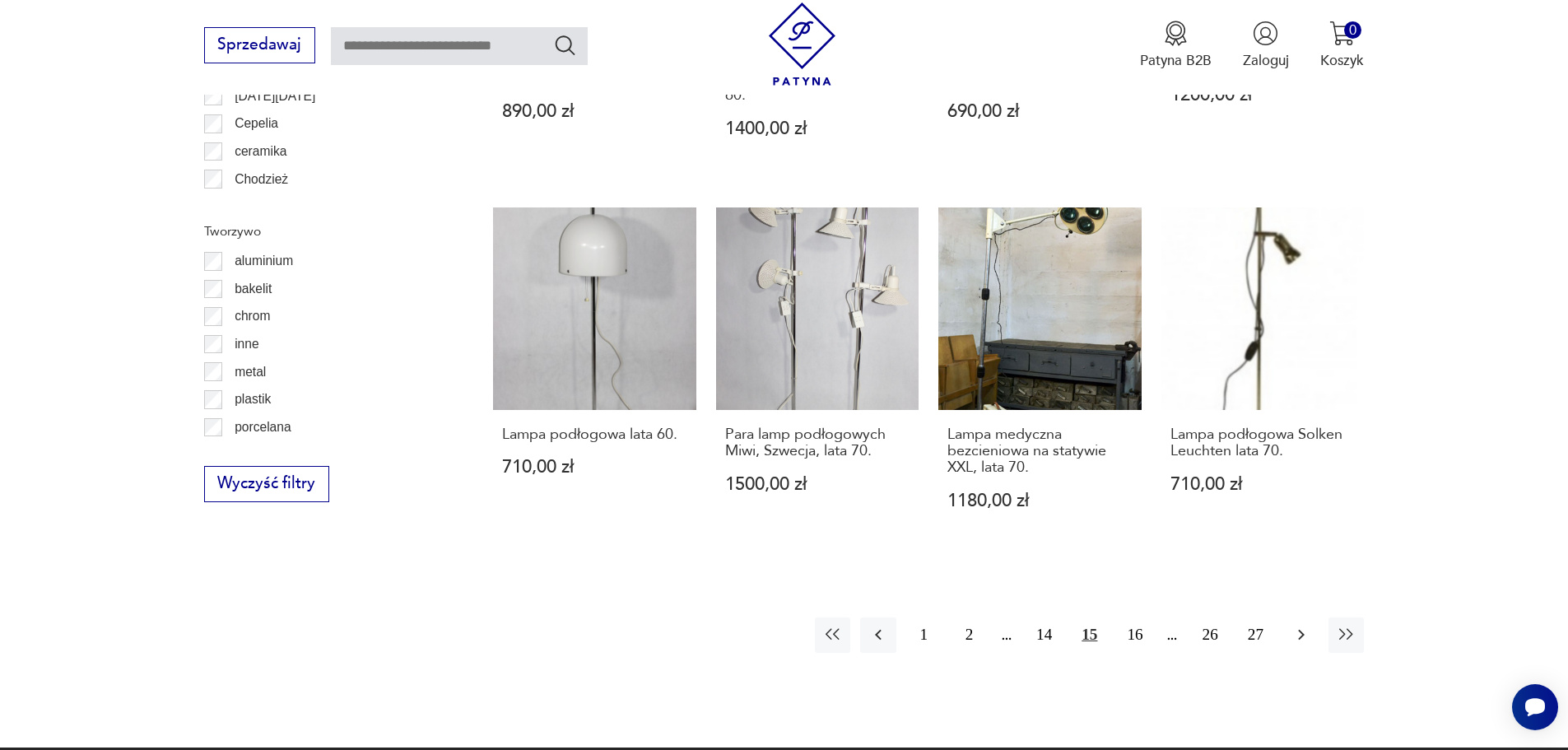
click at [1288, 618] on button "button" at bounding box center [1301, 635] width 36 height 36
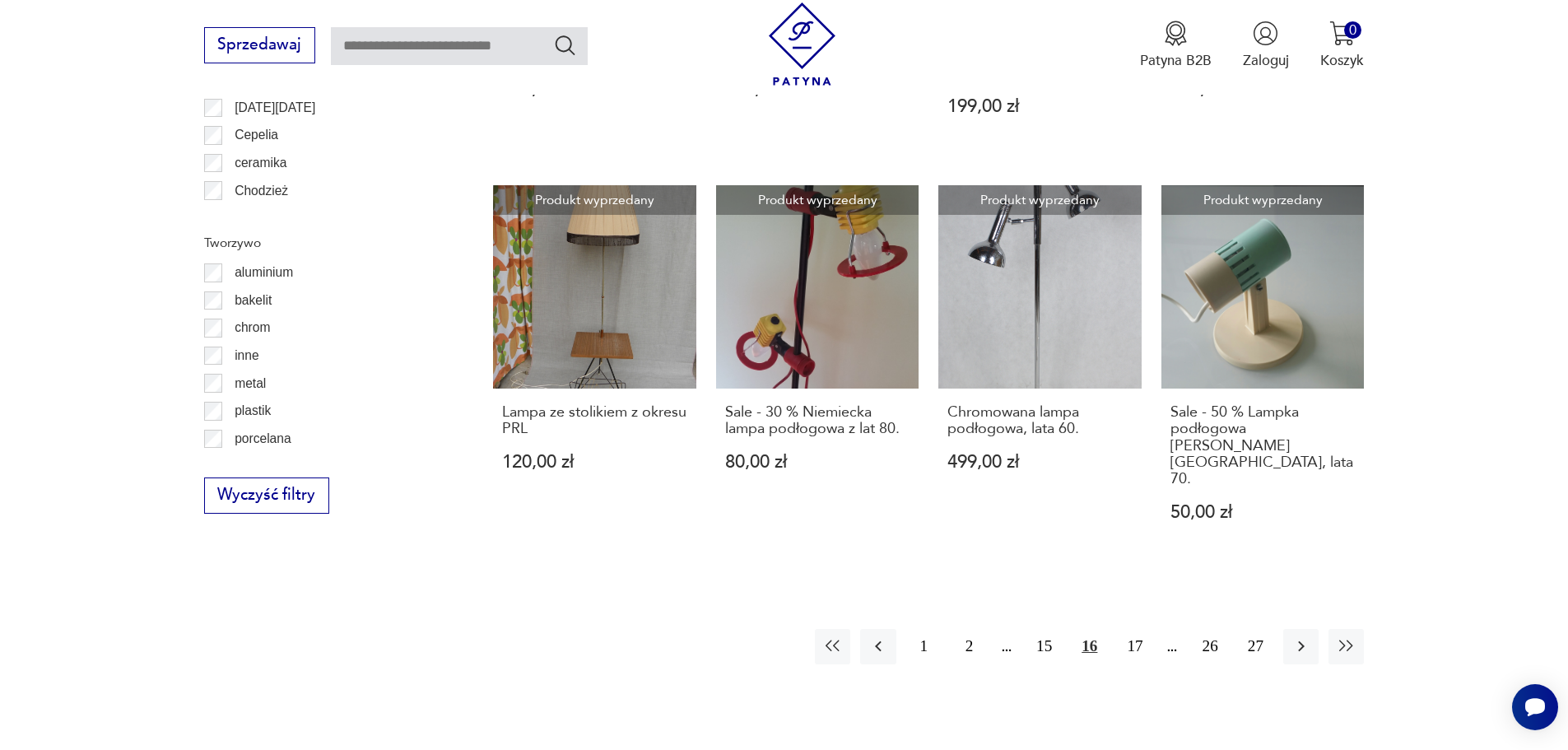
scroll to position [1725, 0]
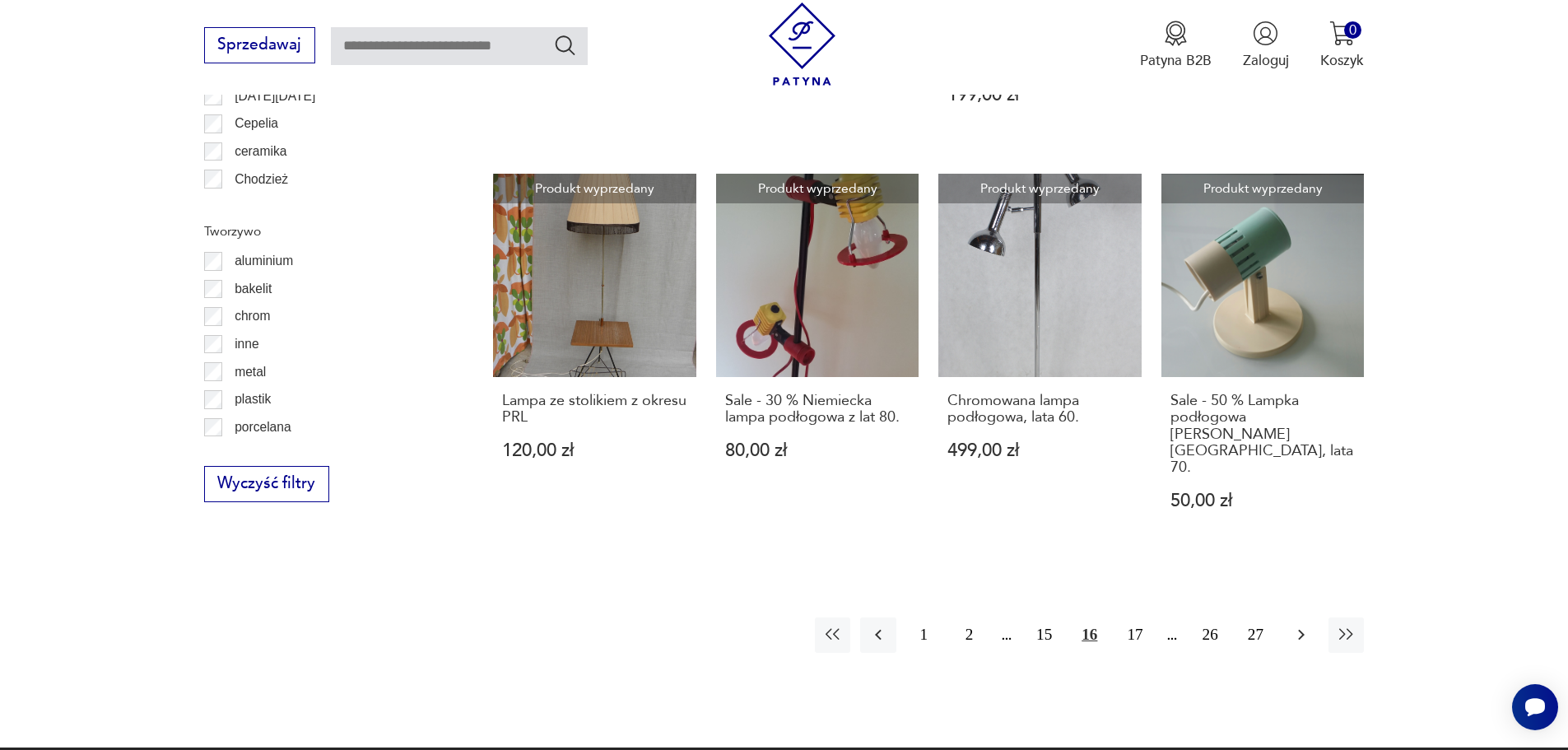
click at [1308, 625] on icon "button" at bounding box center [1302, 635] width 20 height 20
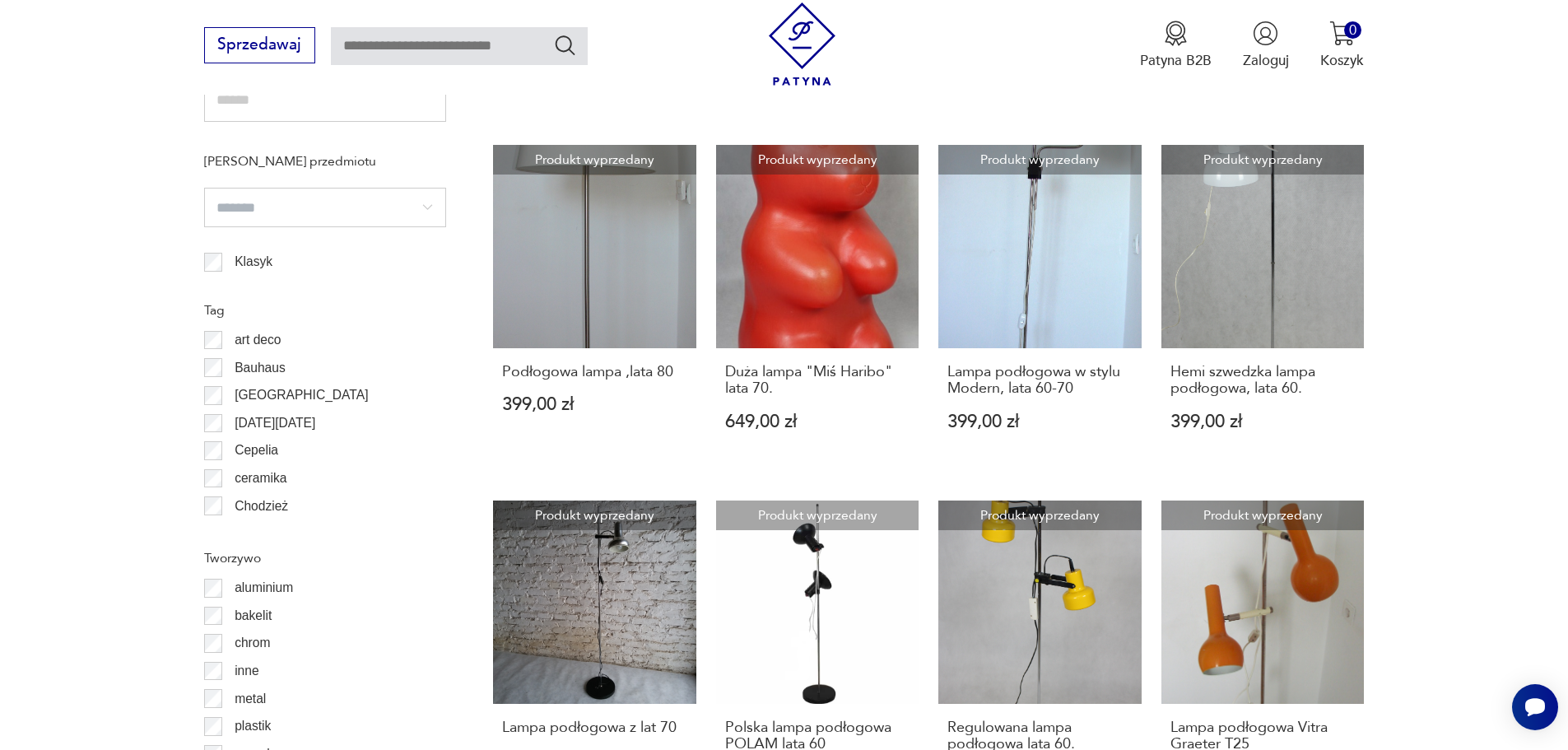
scroll to position [1725, 0]
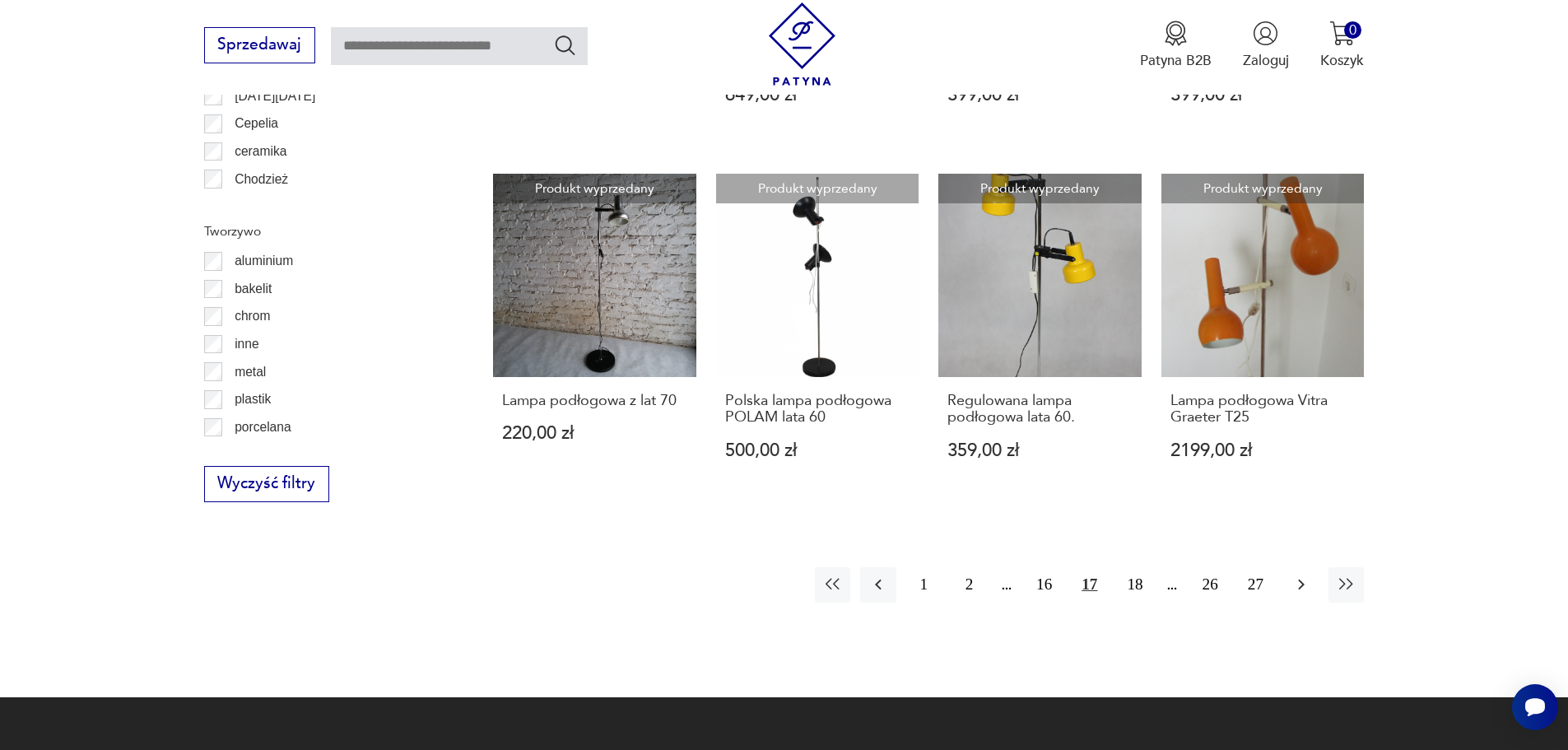
click at [1297, 575] on icon "button" at bounding box center [1302, 585] width 20 height 20
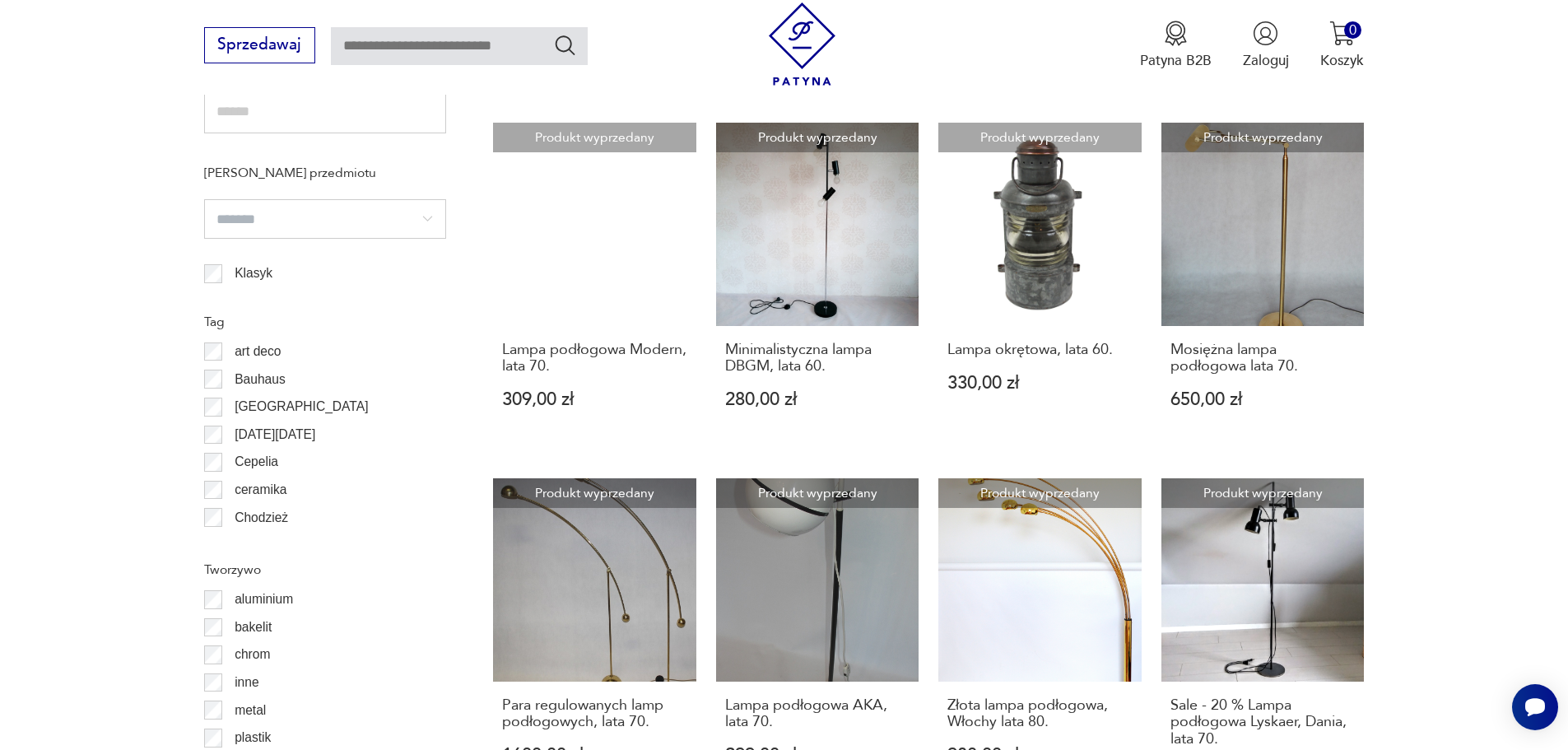
scroll to position [1478, 0]
